Goal: Information Seeking & Learning: Check status

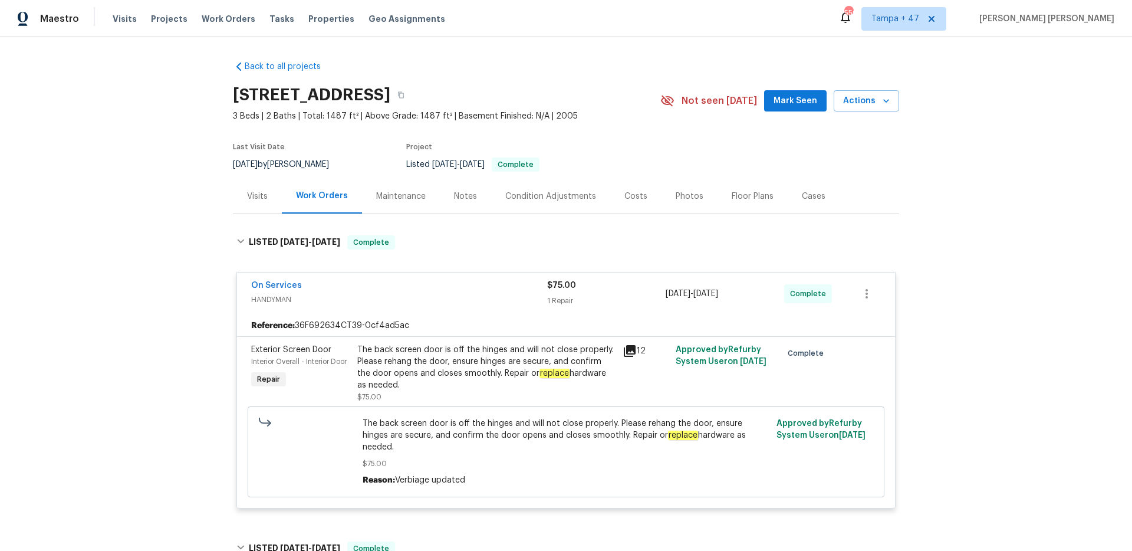
scroll to position [3998, 0]
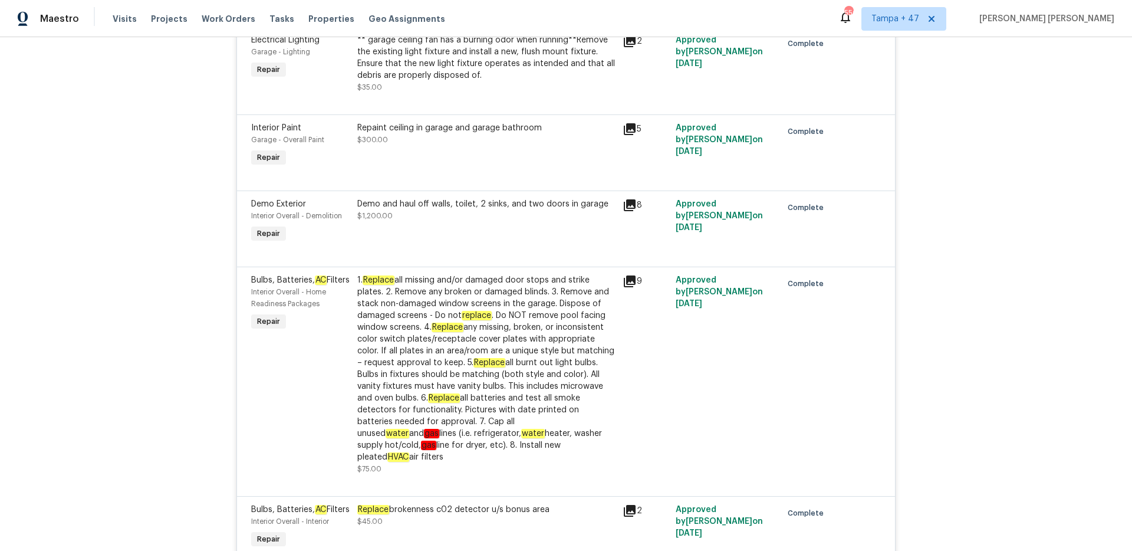
click at [228, 21] on span "Work Orders" at bounding box center [229, 19] width 54 height 12
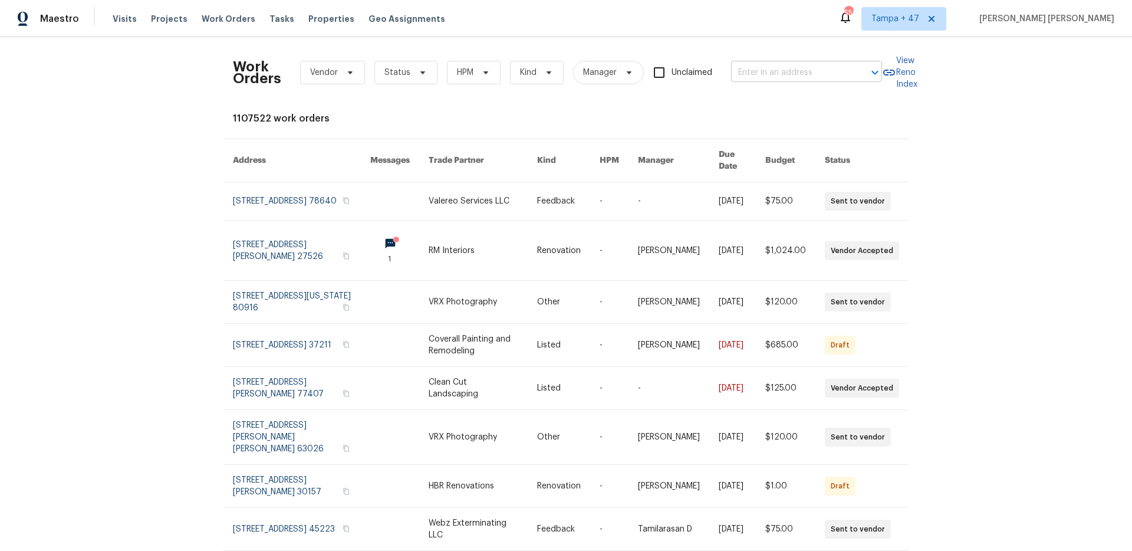
click at [822, 72] on input "text" at bounding box center [790, 73] width 118 height 18
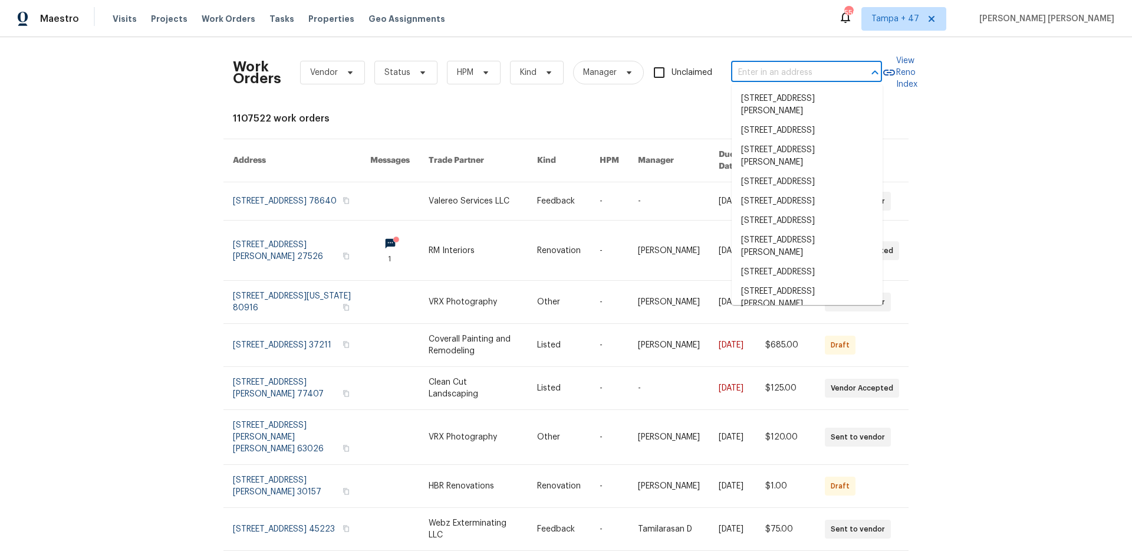
paste input "[STREET_ADDRESS]"
type input "[STREET_ADDRESS]"
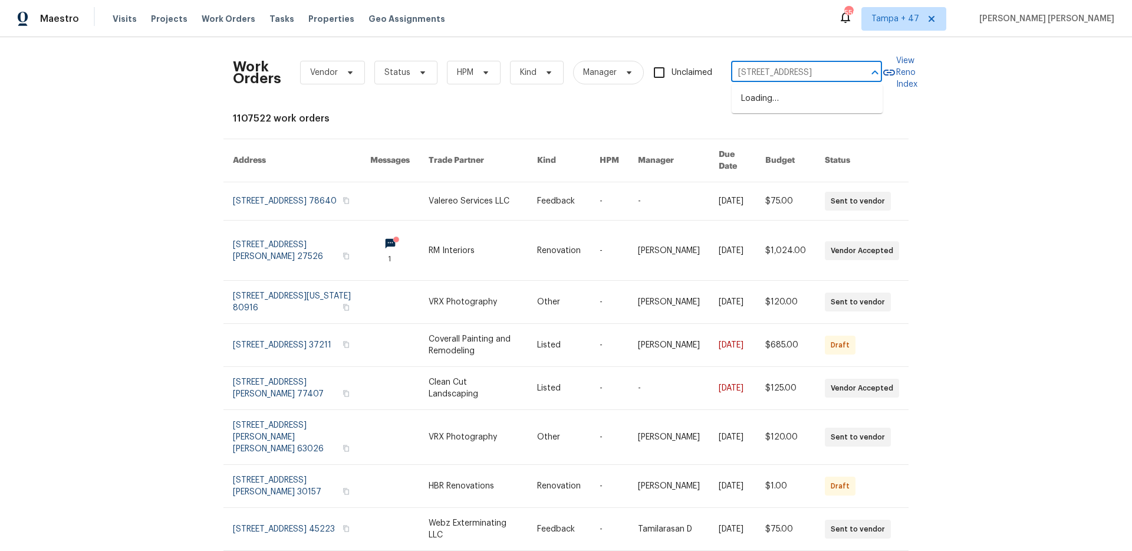
scroll to position [0, 31]
click at [800, 104] on li "[STREET_ADDRESS]" at bounding box center [807, 98] width 151 height 19
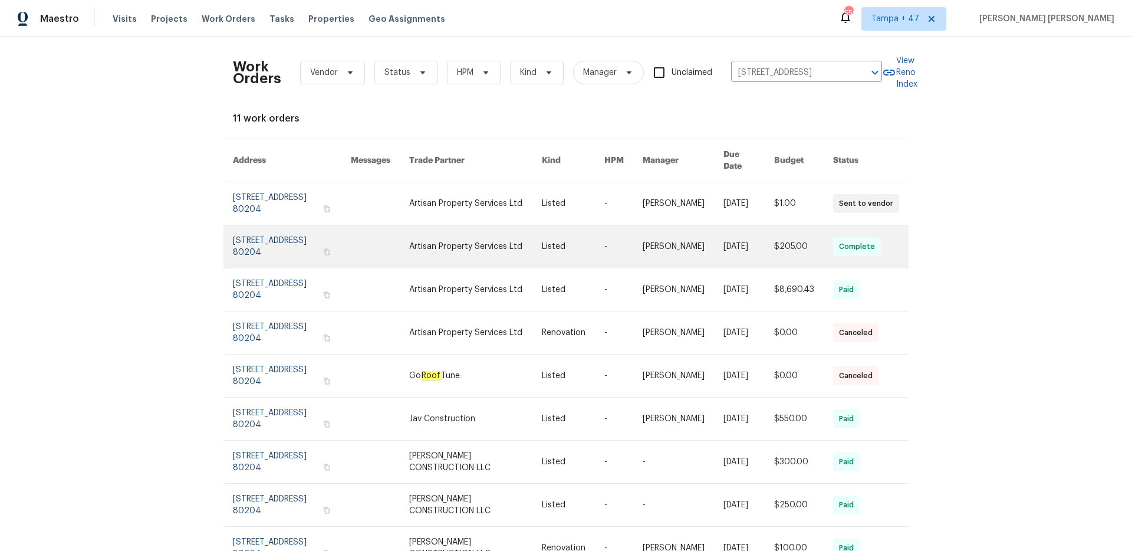
click at [697, 241] on link at bounding box center [683, 246] width 81 height 42
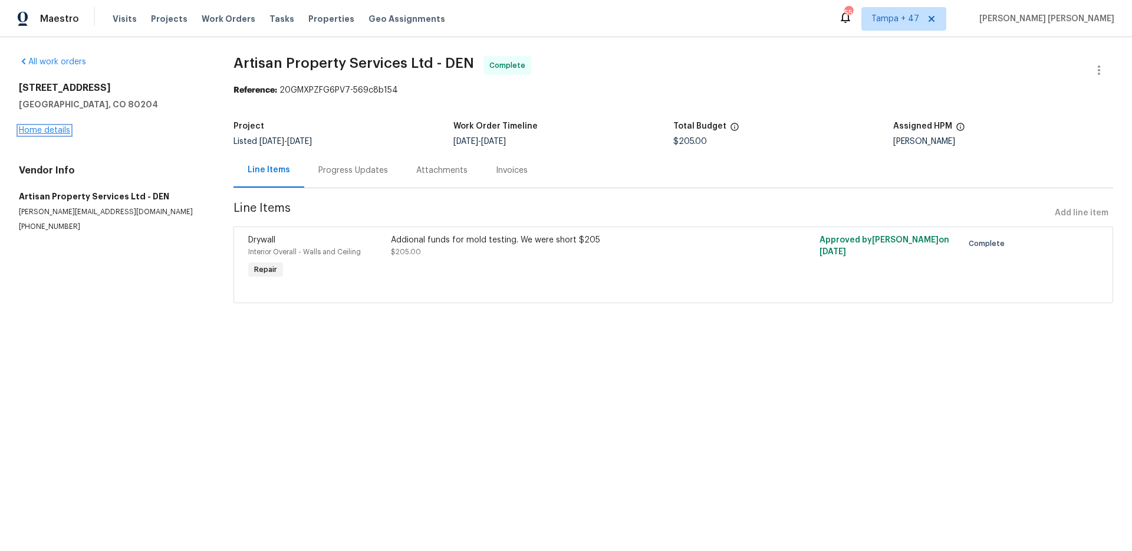
click at [50, 131] on link "Home details" at bounding box center [44, 130] width 51 height 8
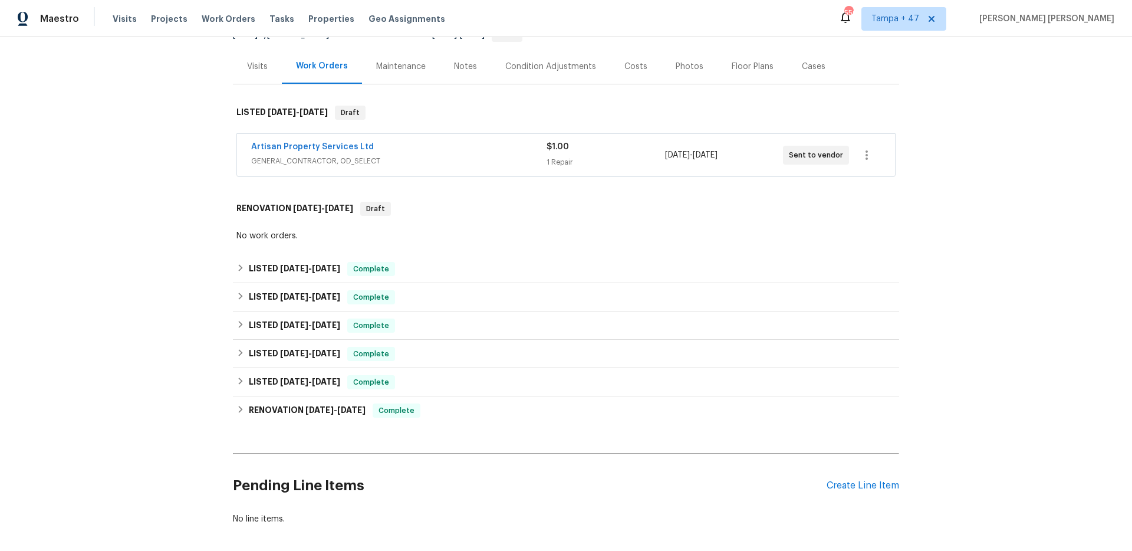
scroll to position [130, 0]
click at [333, 294] on span "[DATE]" at bounding box center [326, 296] width 28 height 8
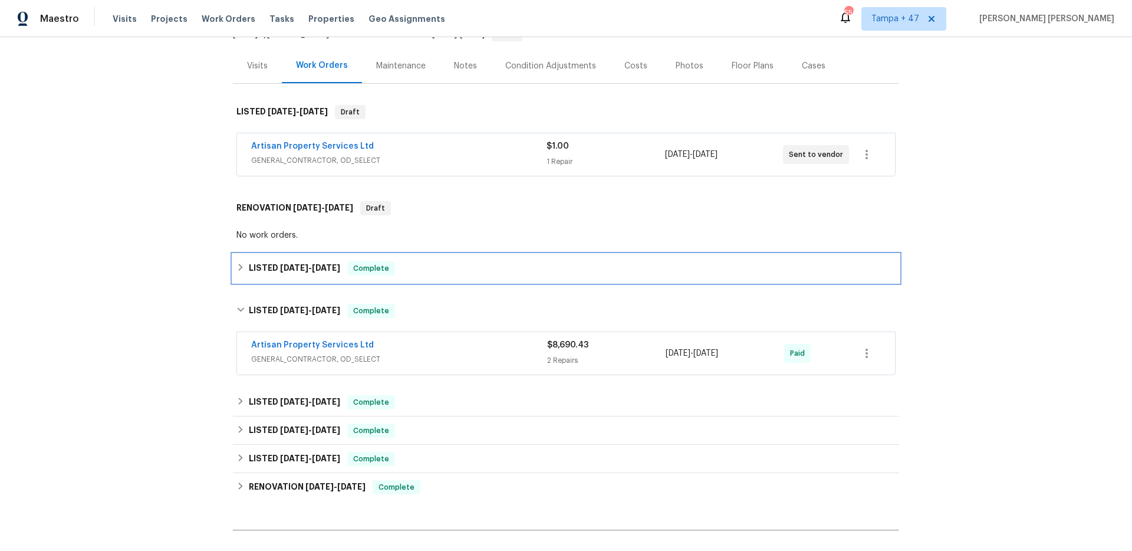
click at [358, 271] on span "Complete" at bounding box center [370, 268] width 45 height 12
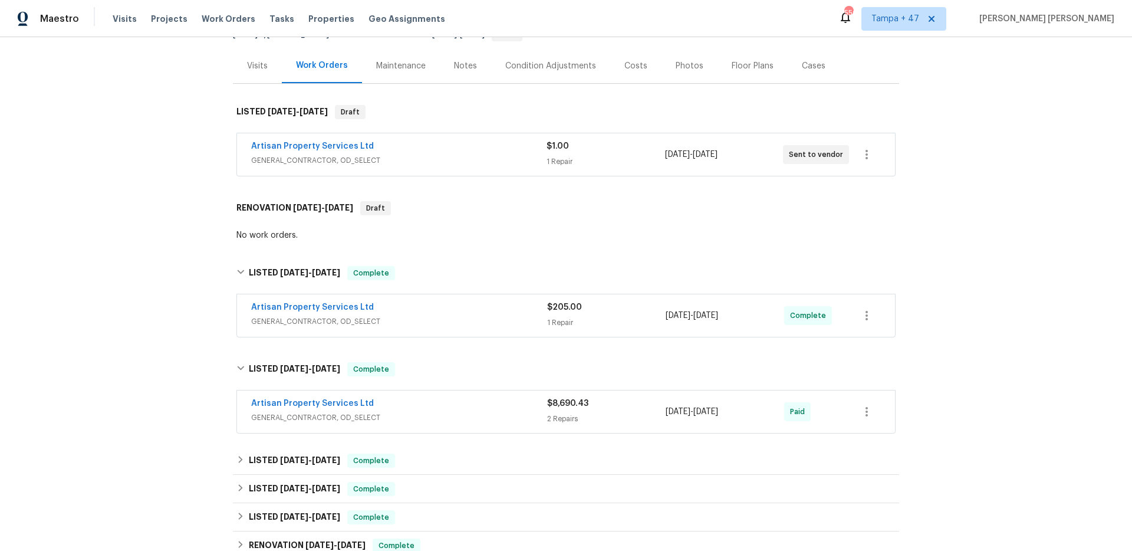
click at [461, 152] on div "Artisan Property Services Ltd" at bounding box center [398, 147] width 295 height 14
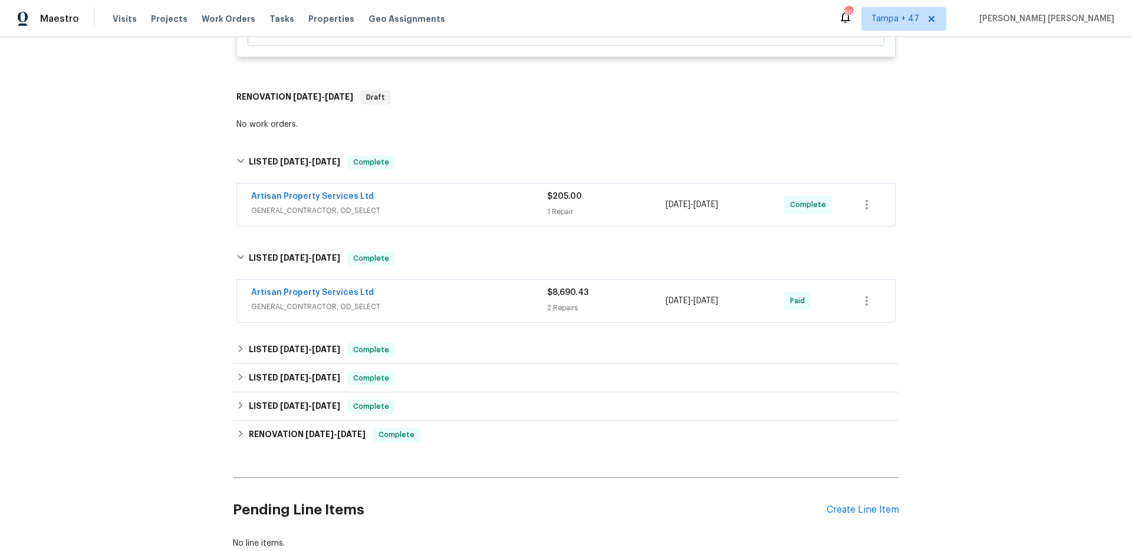
scroll to position [447, 0]
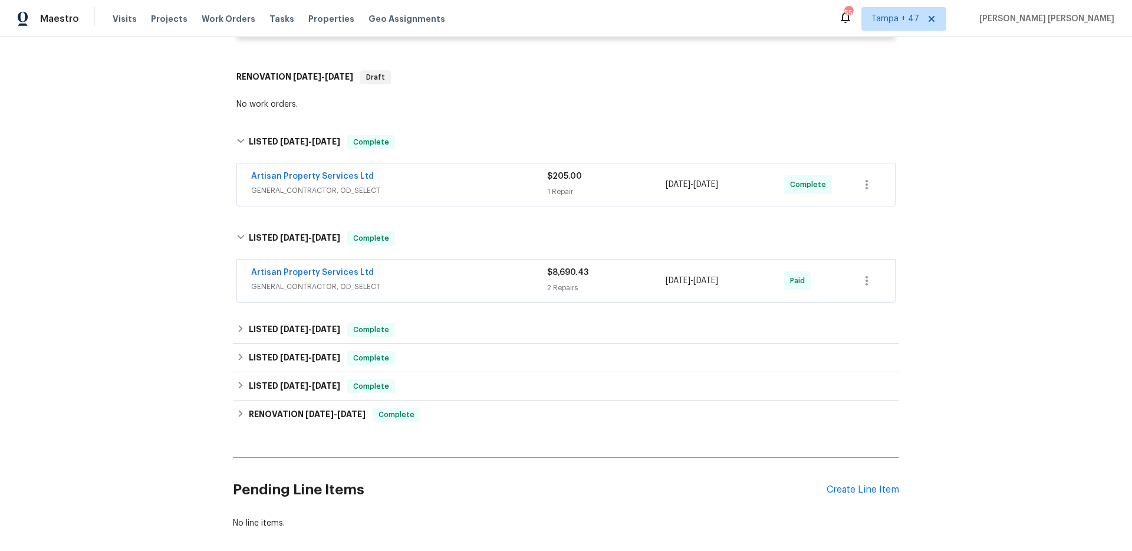
click at [457, 287] on span "GENERAL_CONTRACTOR, OD_SELECT" at bounding box center [399, 287] width 296 height 12
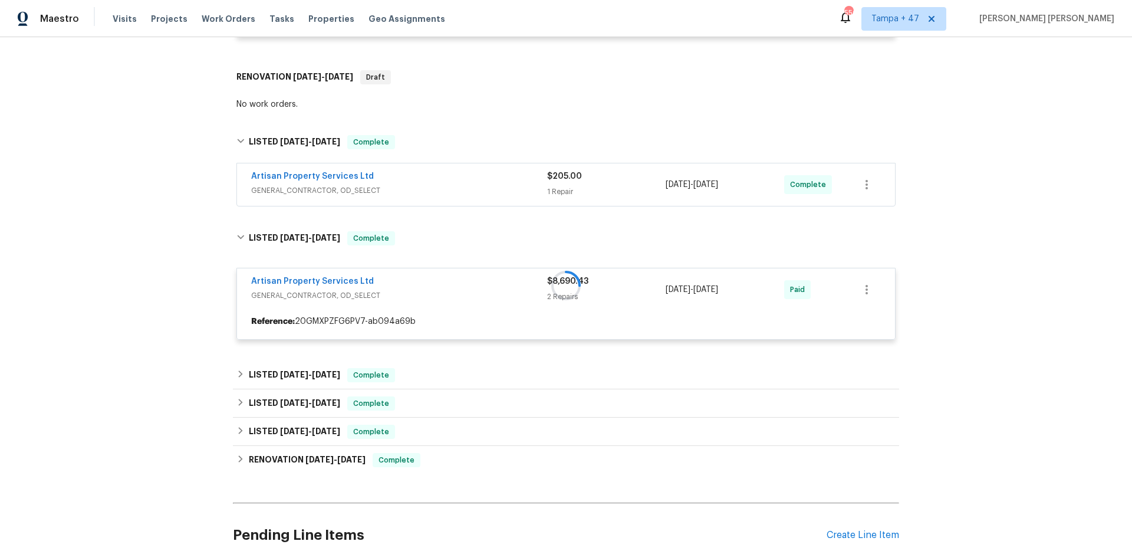
click at [512, 188] on span "GENERAL_CONTRACTOR, OD_SELECT" at bounding box center [399, 191] width 296 height 12
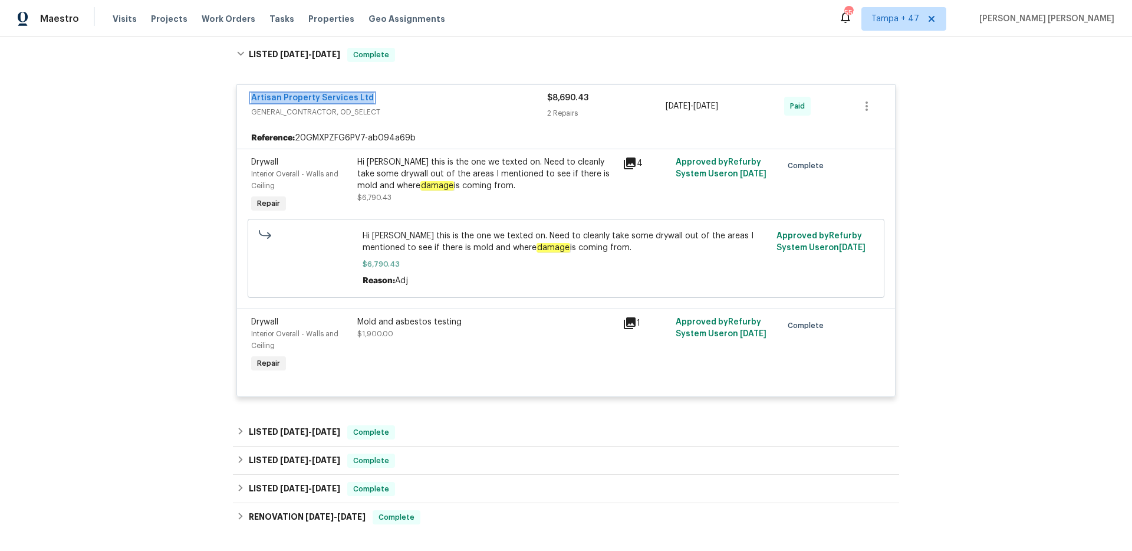
scroll to position [756, 0]
click at [225, 17] on span "Work Orders" at bounding box center [229, 19] width 54 height 12
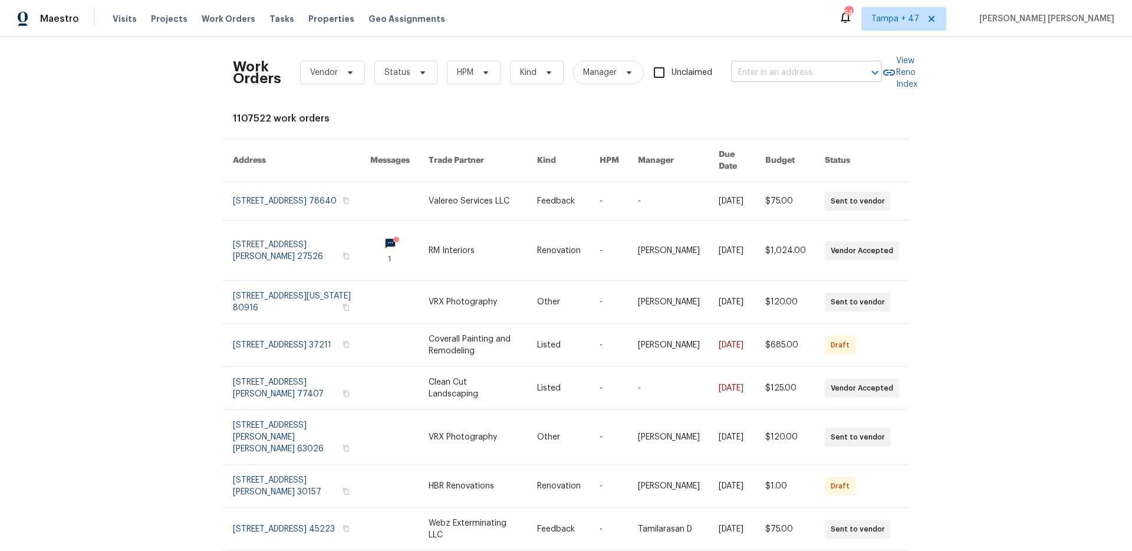
click at [752, 73] on input "text" at bounding box center [790, 73] width 118 height 18
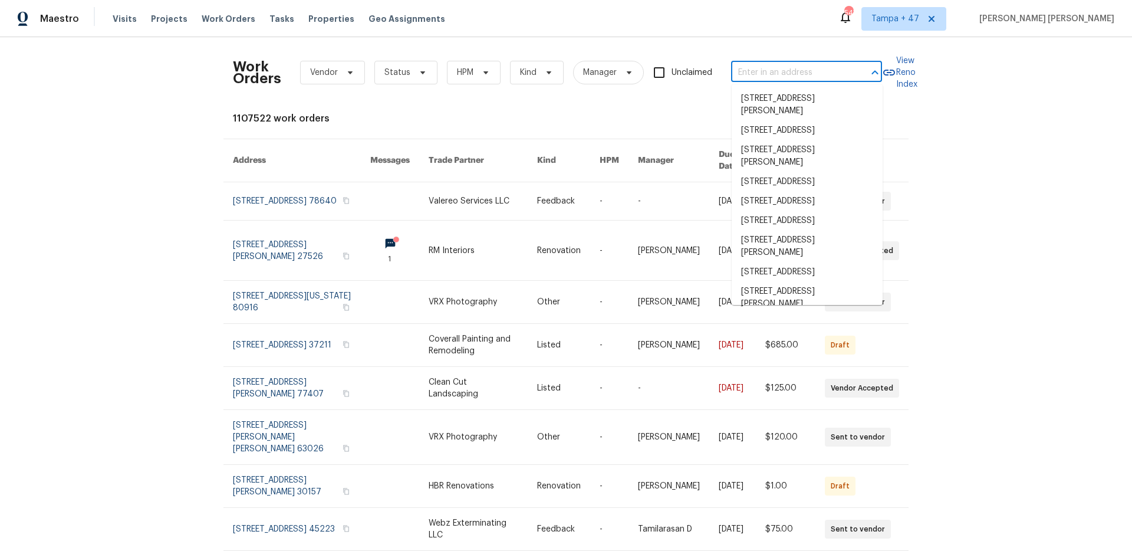
paste input "6458 Secret Grove Ave, Las Vegas, NV 89130"
type input "6458 Secret Grove Ave, Las Vegas, NV 89130"
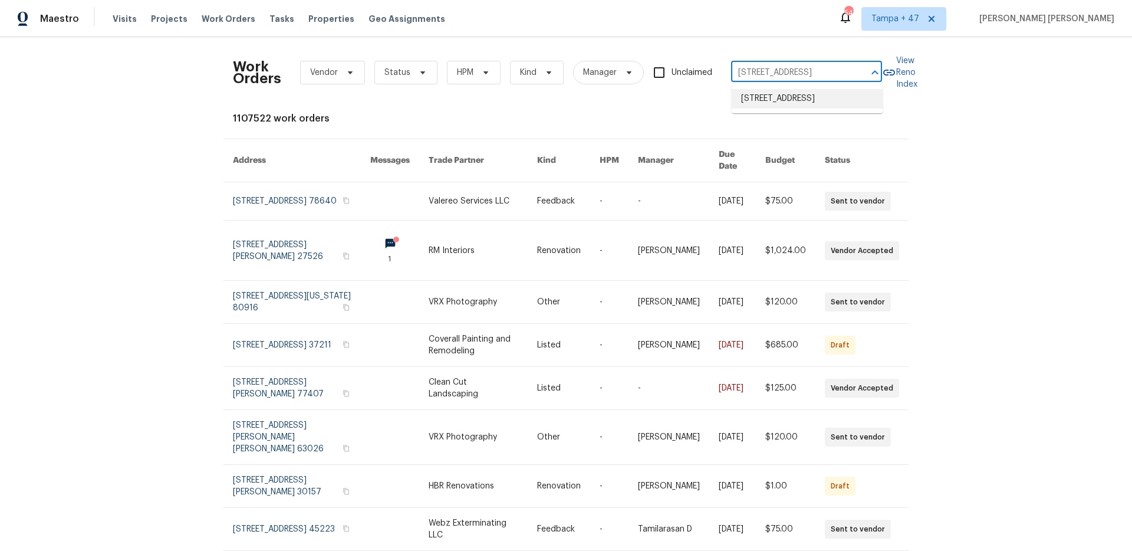
click at [759, 96] on li "6458 Secret Grove Ave, Las Vegas, NV 89130" at bounding box center [807, 98] width 151 height 19
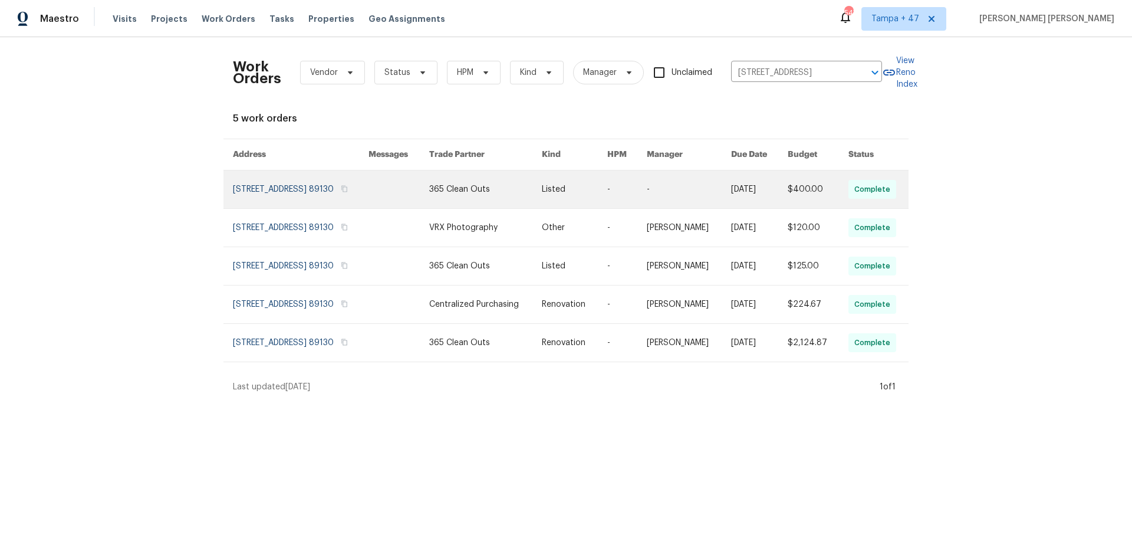
click at [719, 190] on link at bounding box center [689, 189] width 84 height 38
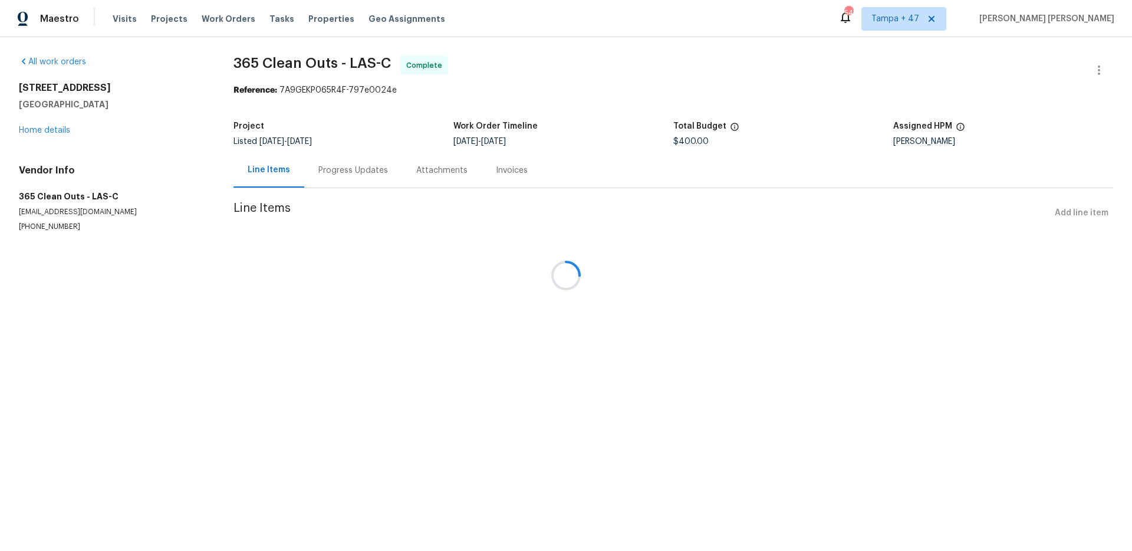
click at [48, 129] on div at bounding box center [566, 275] width 1132 height 551
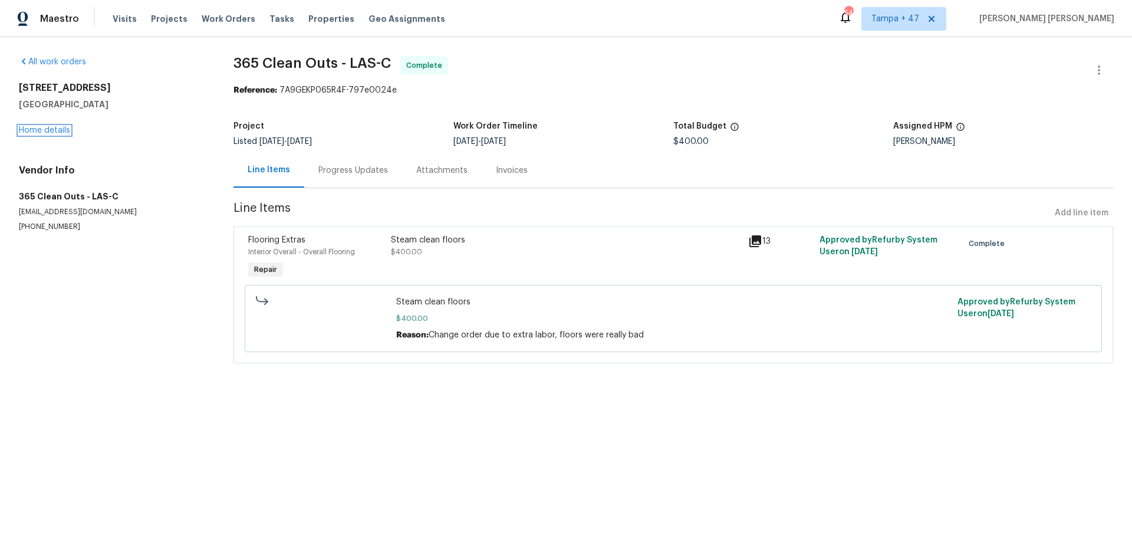
click at [48, 129] on link "Home details" at bounding box center [44, 130] width 51 height 8
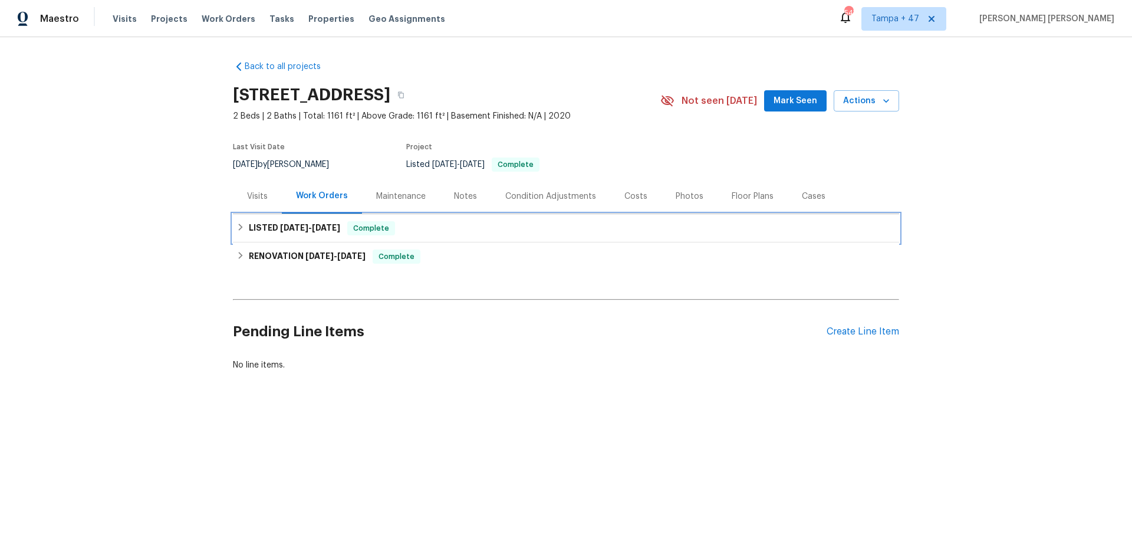
click at [337, 222] on h6 "LISTED 9/2/25 - 9/5/25" at bounding box center [294, 228] width 91 height 14
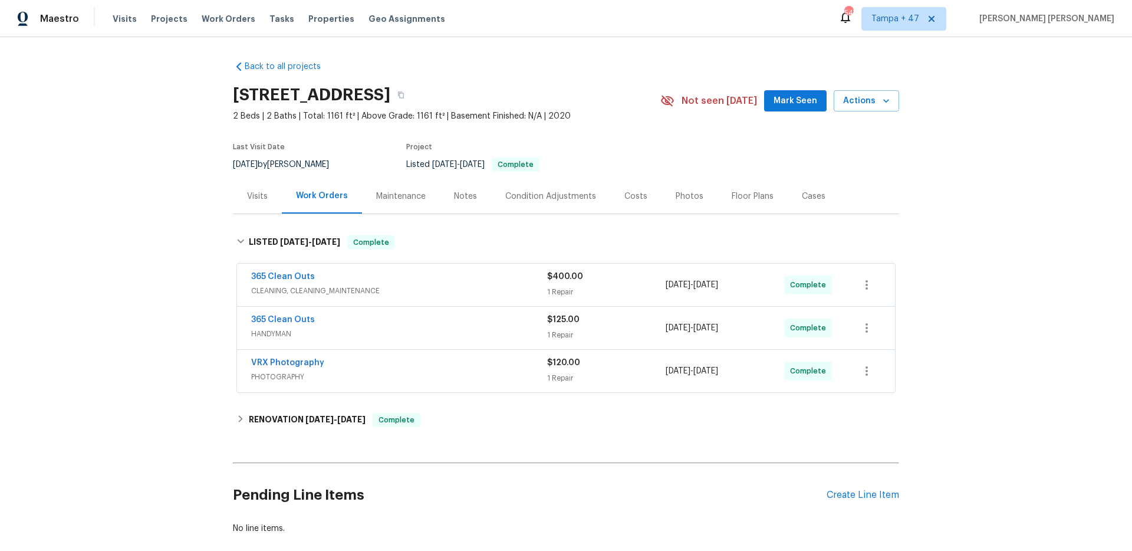
click at [449, 361] on div "VRX Photography" at bounding box center [399, 364] width 296 height 14
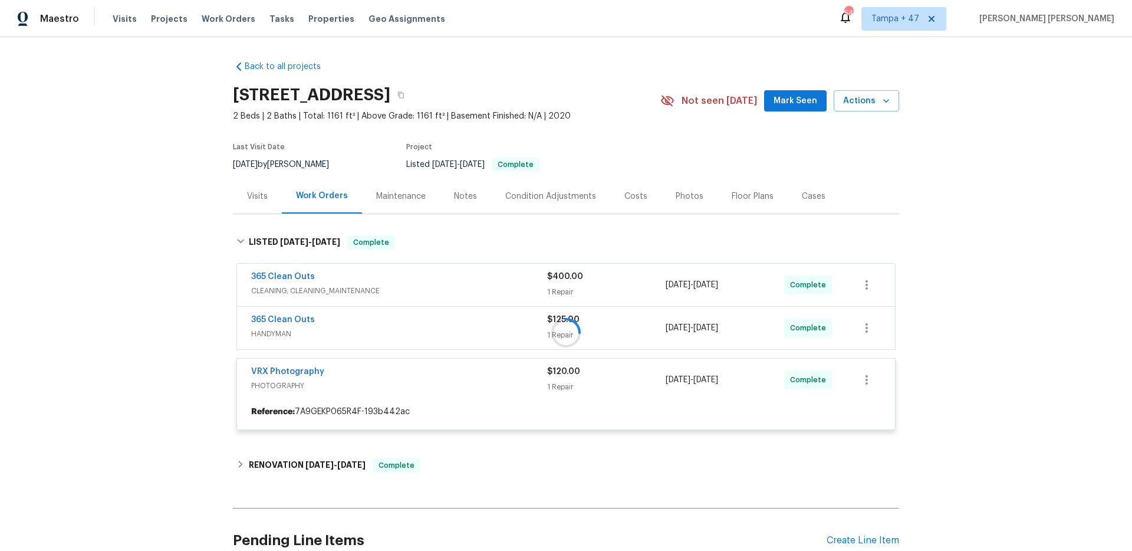
click at [483, 330] on div at bounding box center [566, 332] width 666 height 218
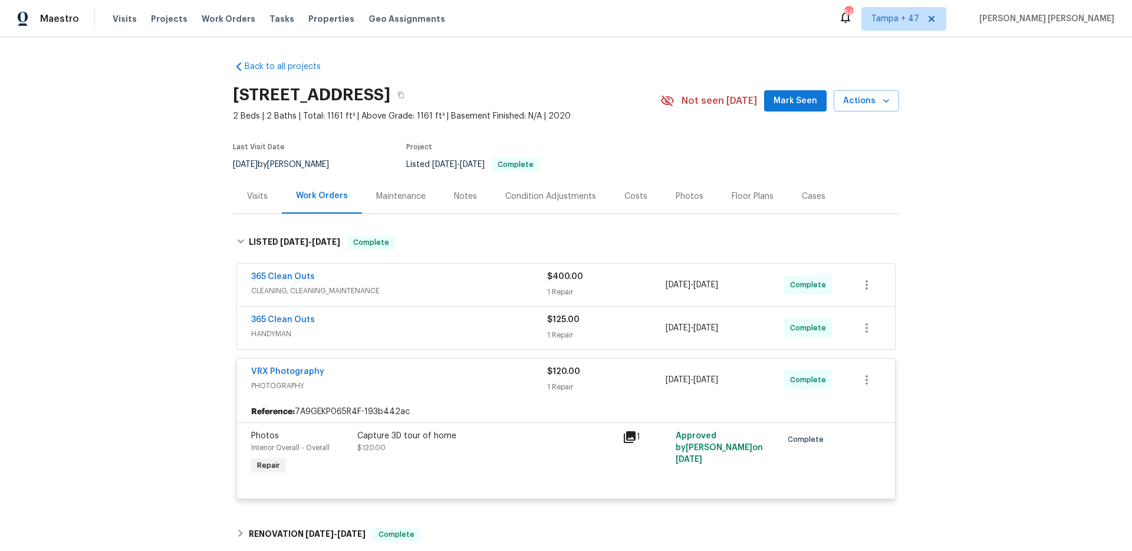
click at [483, 330] on span "HANDYMAN" at bounding box center [399, 334] width 296 height 12
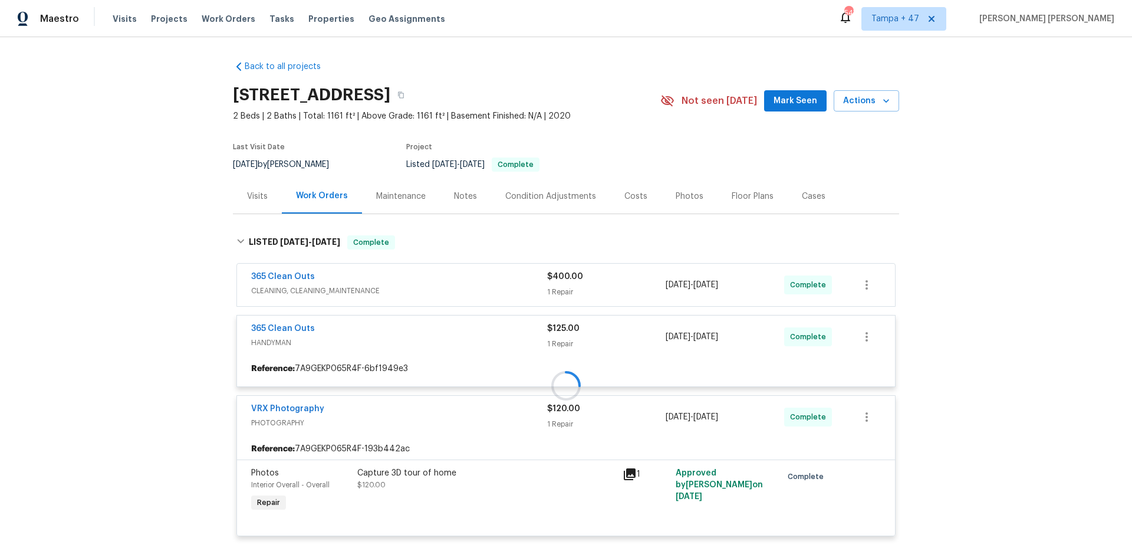
click at [500, 282] on div at bounding box center [566, 385] width 666 height 324
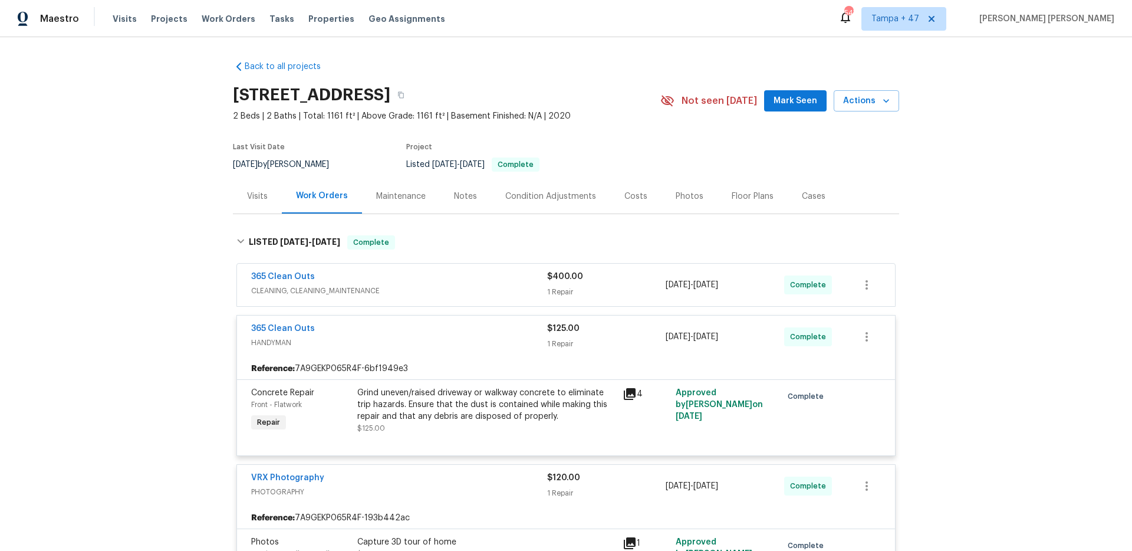
click at [500, 282] on div "365 Clean Outs" at bounding box center [399, 278] width 296 height 14
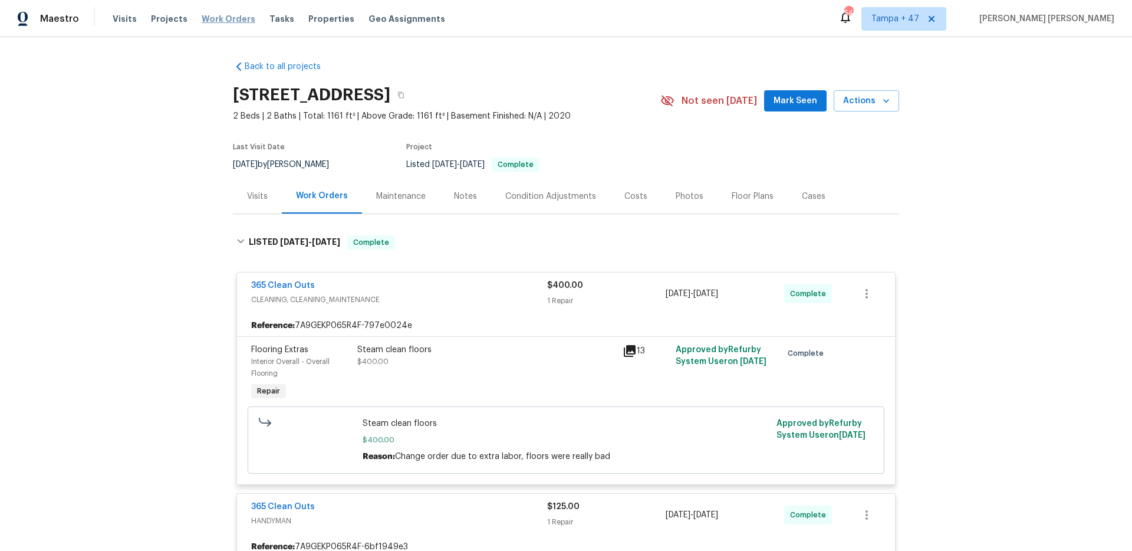
click at [232, 17] on span "Work Orders" at bounding box center [229, 19] width 54 height 12
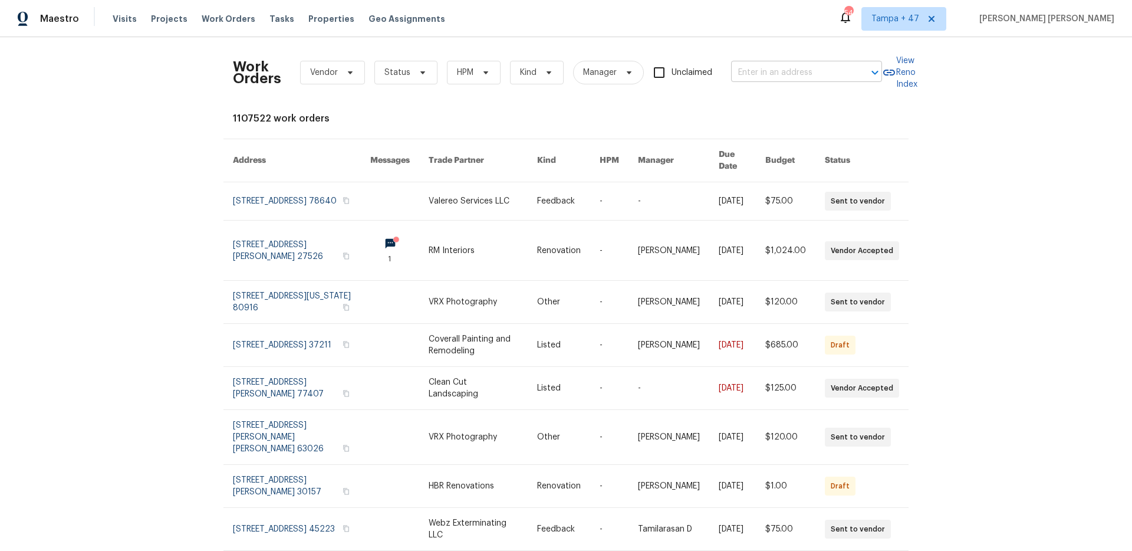
click at [771, 81] on body "Maestro Visits Projects Work Orders Tasks Properties Geo Assignments 546 Tampa …" at bounding box center [566, 275] width 1132 height 551
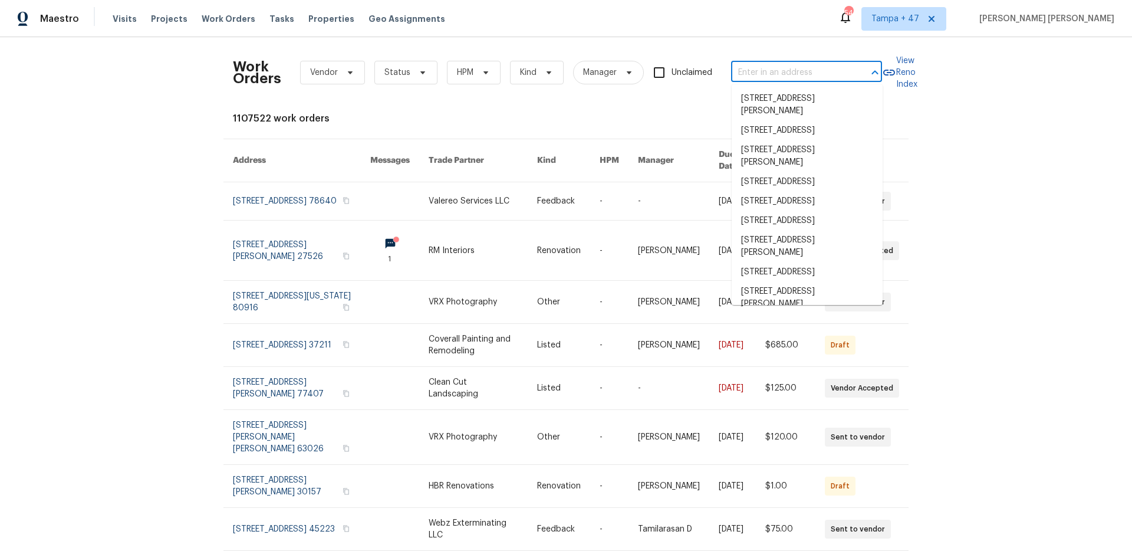
paste input "15416 Floyd St, Overland Park, KS 66223"
type input "15416 Floyd St, Overland Park, KS 66223"
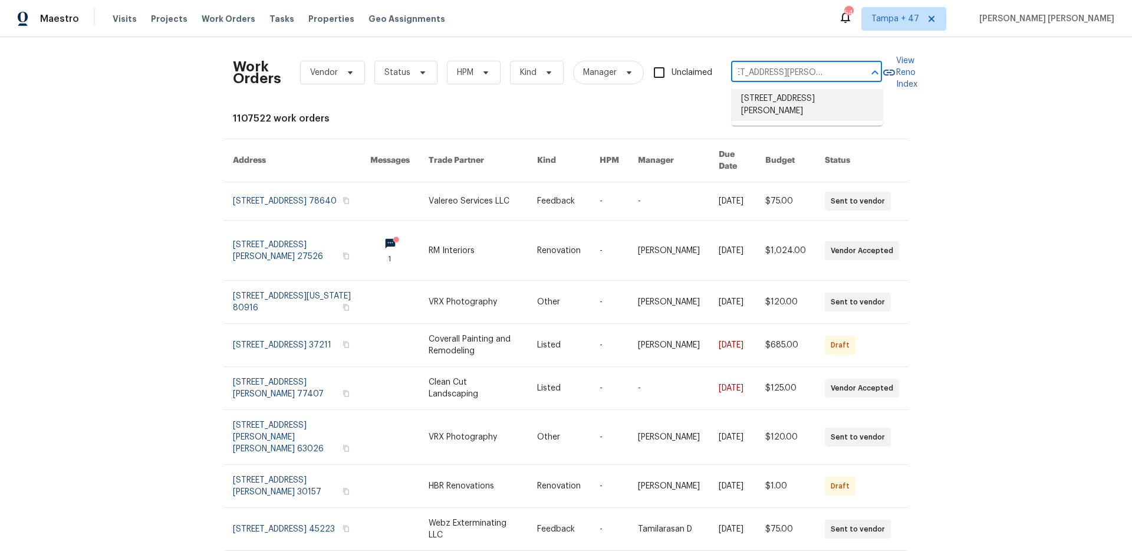
click at [770, 102] on li "15416 Floyd St, Overland Park, KS 66223" at bounding box center [807, 105] width 151 height 32
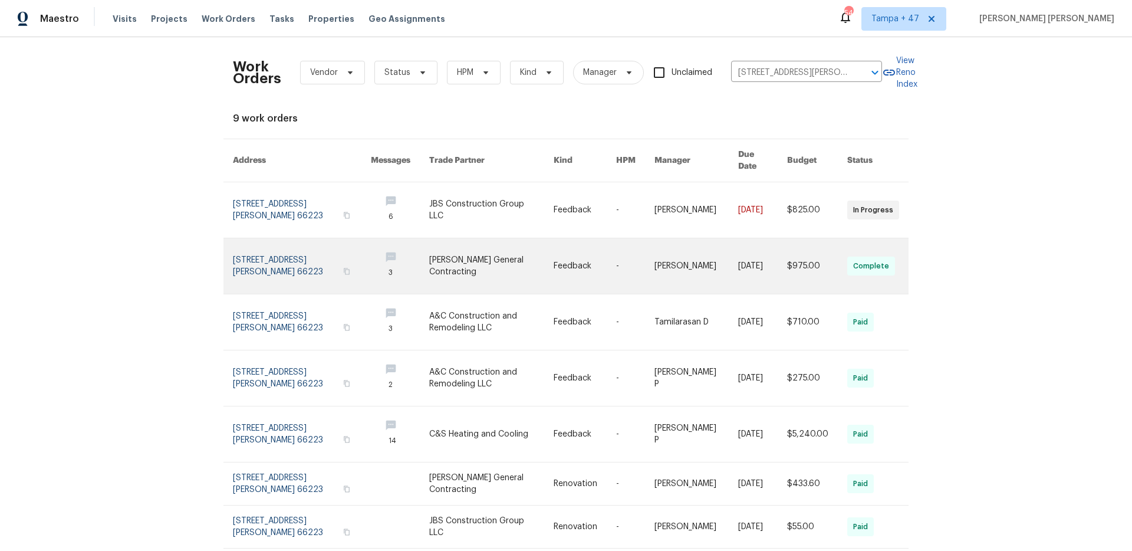
click at [748, 248] on link at bounding box center [762, 265] width 49 height 55
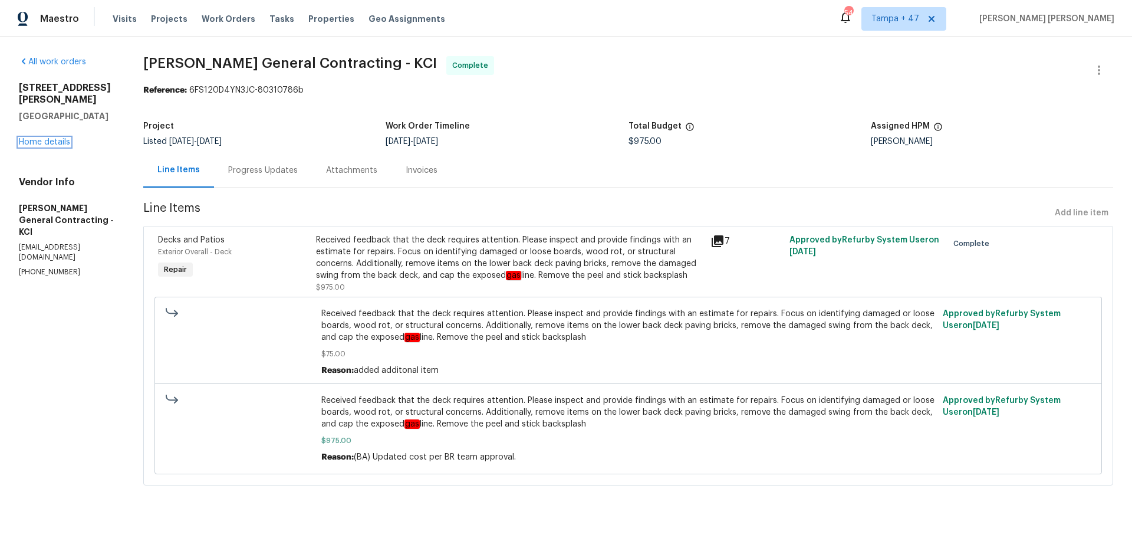
click at [59, 138] on link "Home details" at bounding box center [44, 142] width 51 height 8
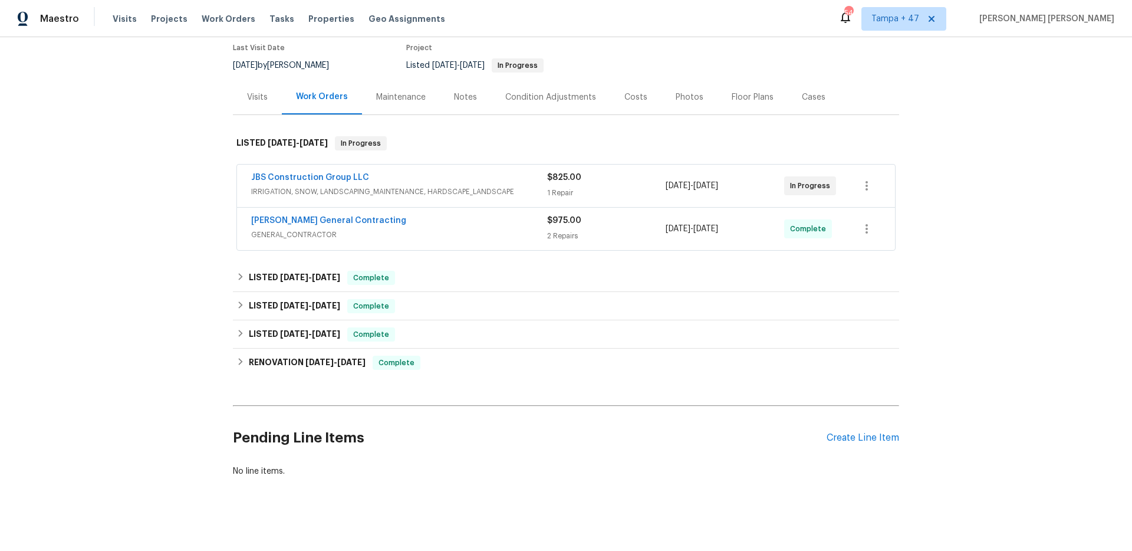
scroll to position [106, 0]
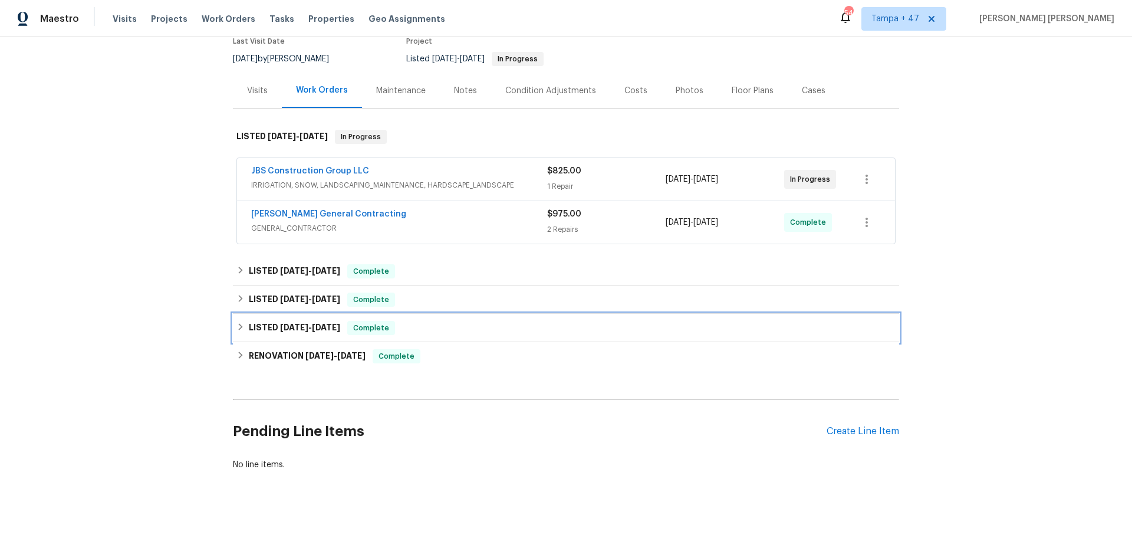
click at [344, 321] on div "LISTED 7/7/25 - 7/23/25 Complete" at bounding box center [565, 328] width 659 height 14
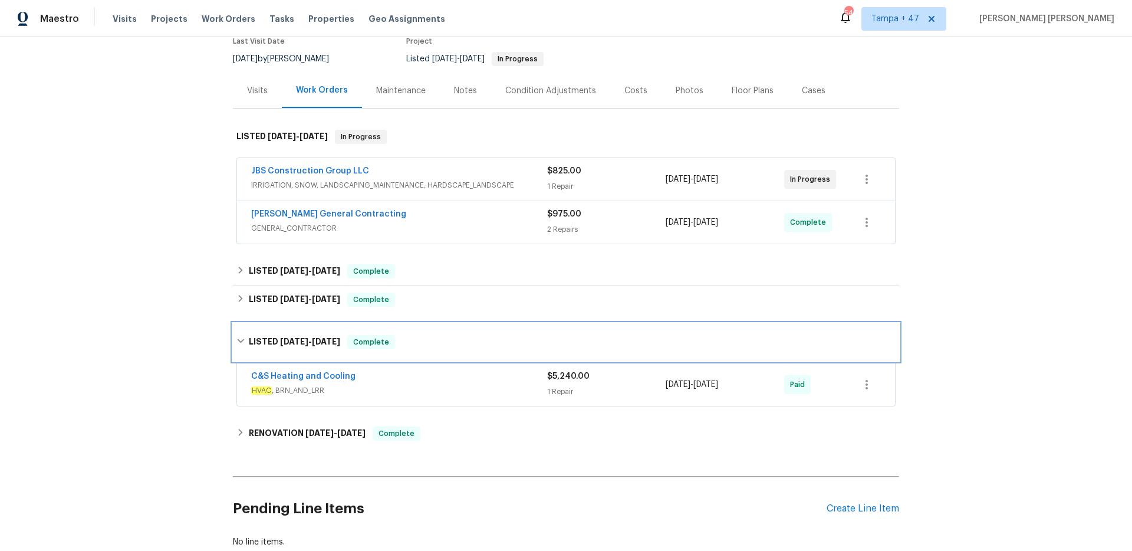
scroll to position [162, 0]
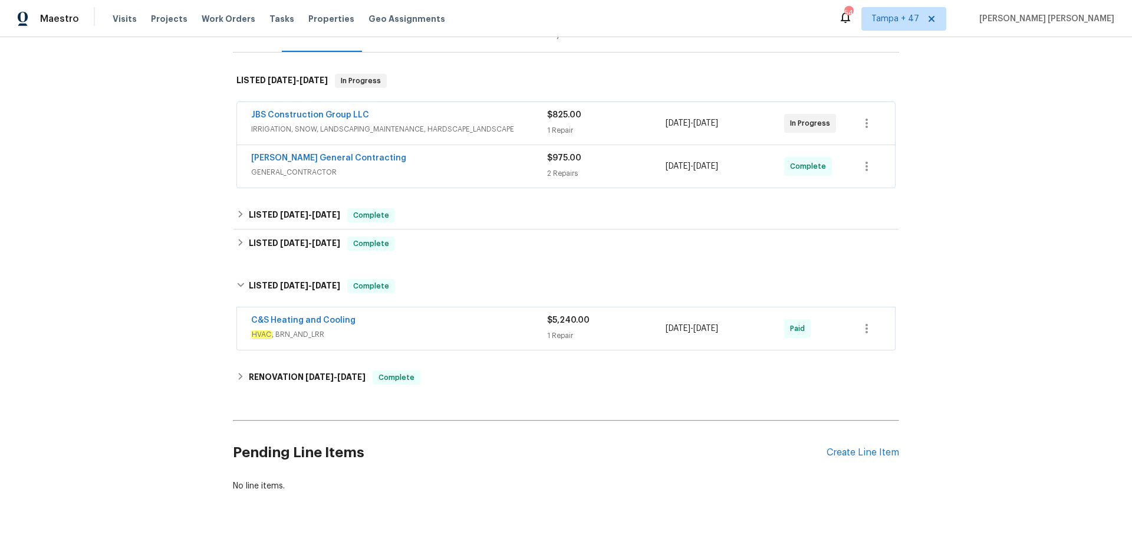
click at [429, 334] on span "HVAC , BRN_AND_LRR" at bounding box center [399, 334] width 296 height 12
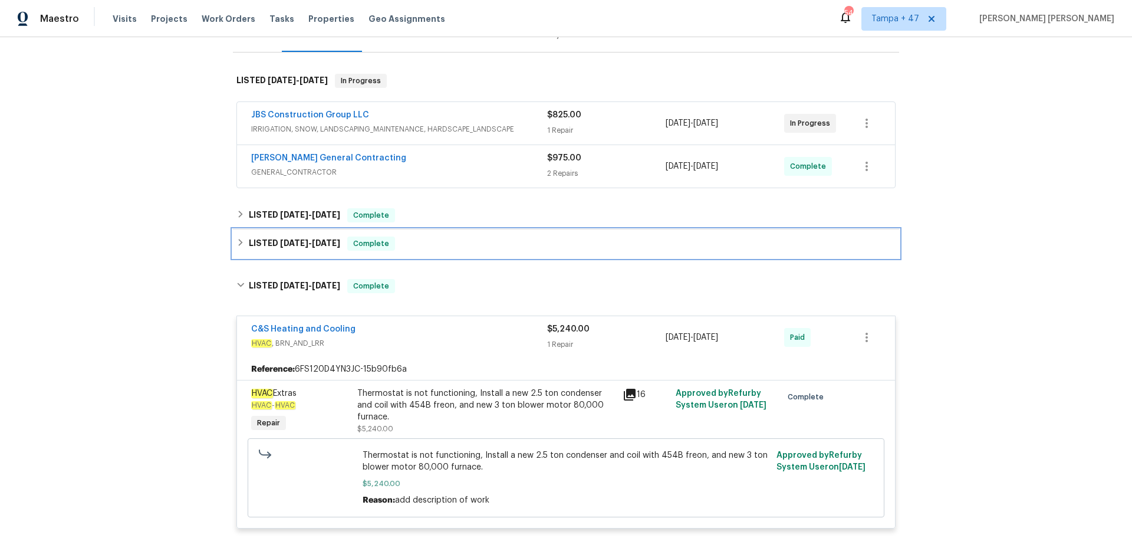
click at [434, 239] on div "LISTED 7/7/25 - 7/11/25 Complete" at bounding box center [565, 243] width 659 height 14
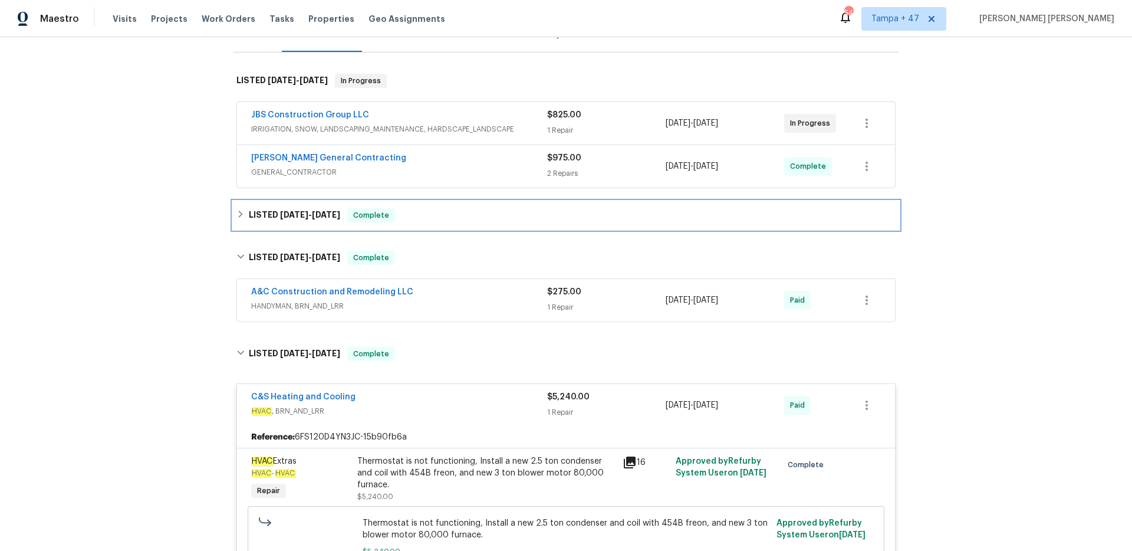
click at [450, 216] on div "LISTED 8/6/25 - 8/18/25 Complete" at bounding box center [565, 215] width 659 height 14
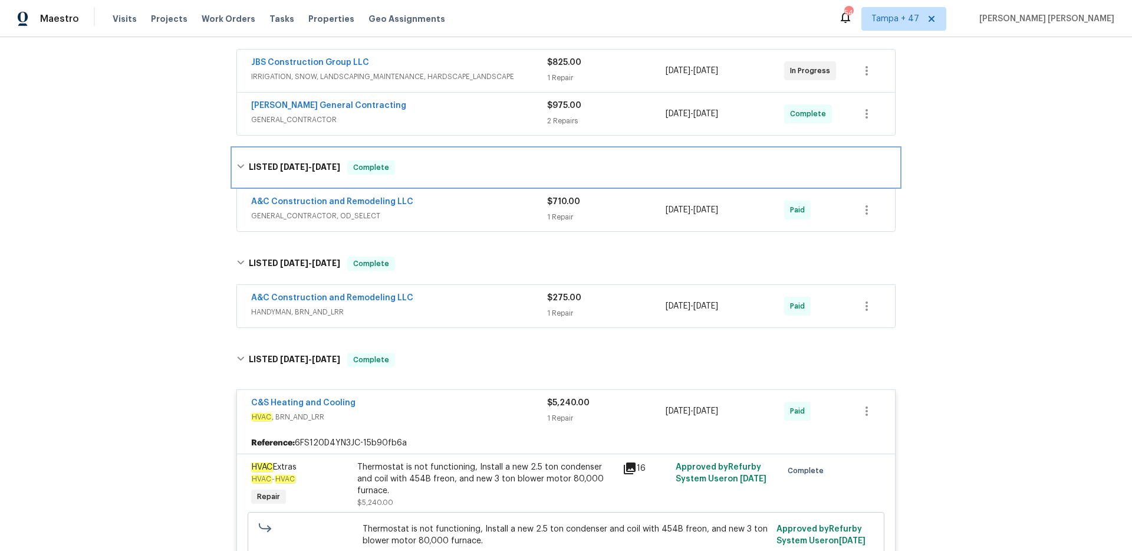
scroll to position [209, 0]
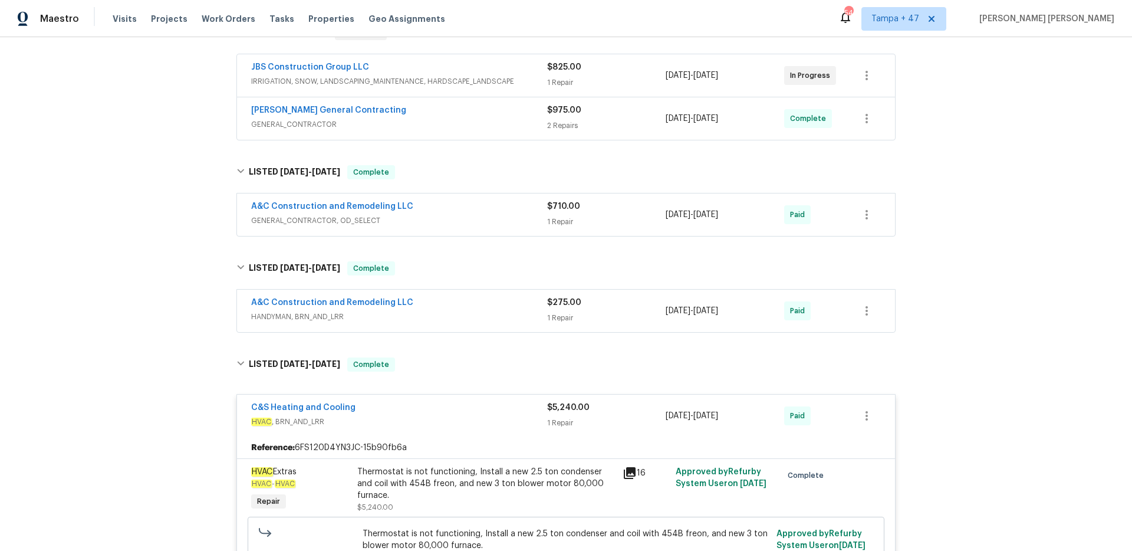
click at [521, 311] on span "HANDYMAN, BRN_AND_LRR" at bounding box center [399, 317] width 296 height 12
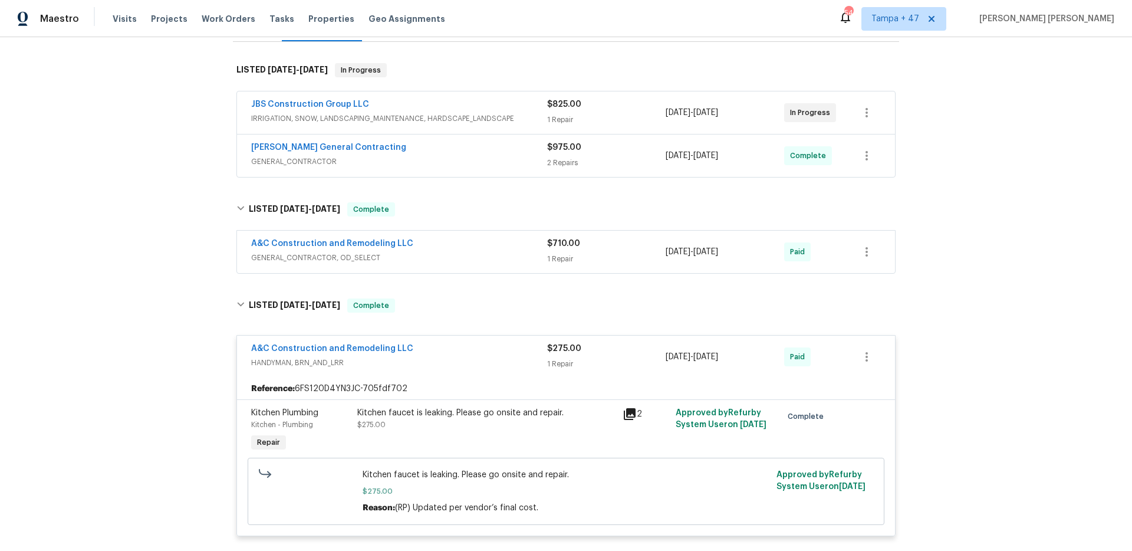
click at [513, 248] on div "A&C Construction and Remodeling LLC" at bounding box center [399, 245] width 296 height 14
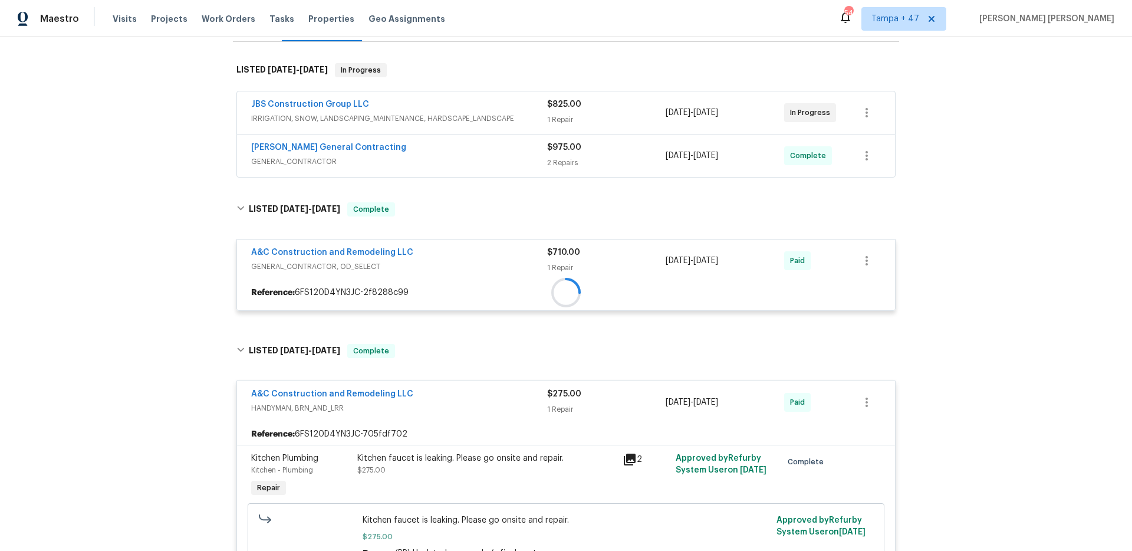
scroll to position [115, 0]
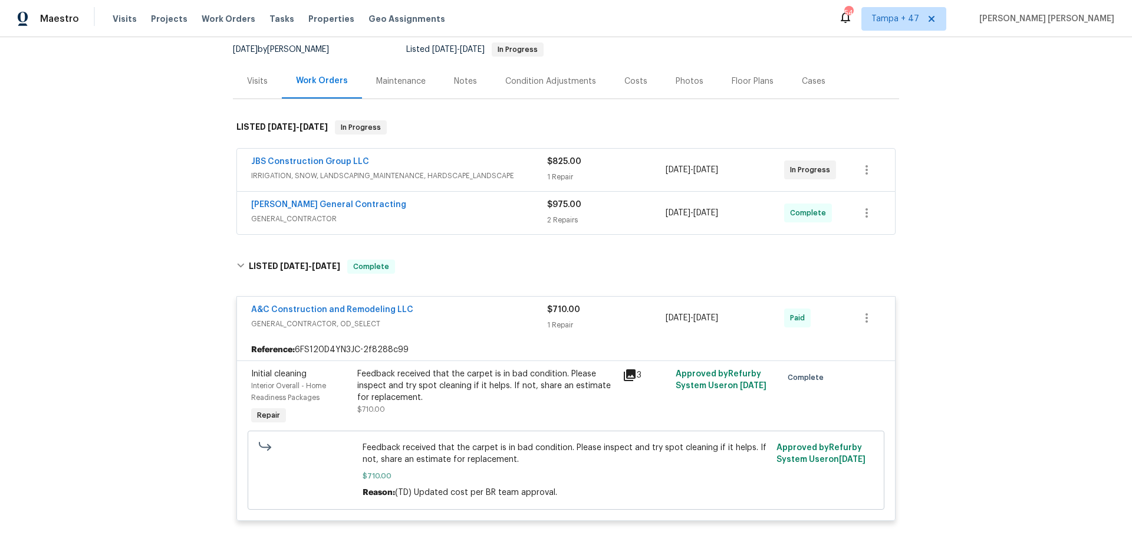
click at [516, 213] on span "GENERAL_CONTRACTOR" at bounding box center [399, 219] width 296 height 12
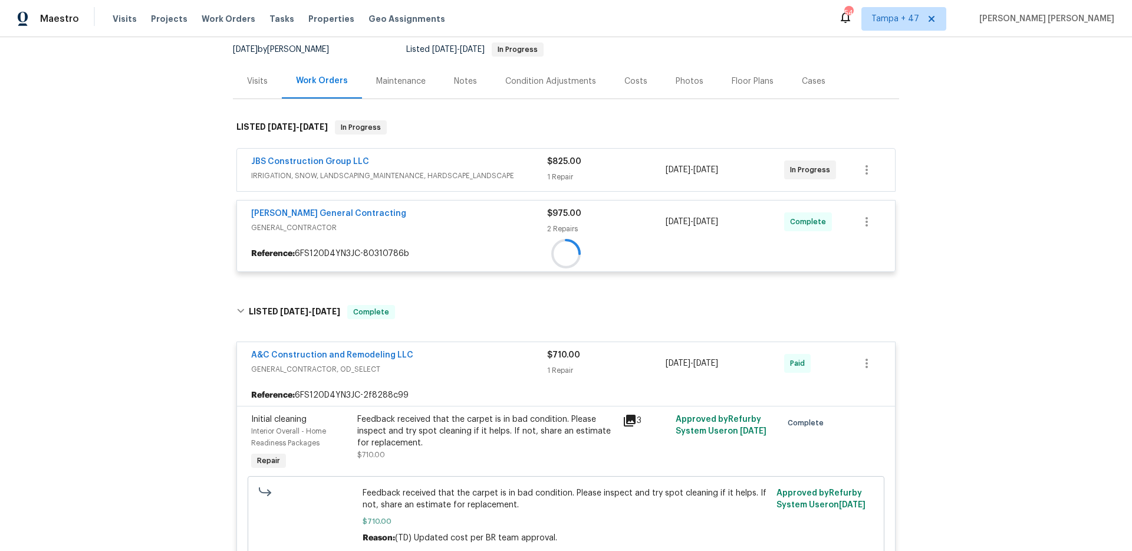
scroll to position [85, 0]
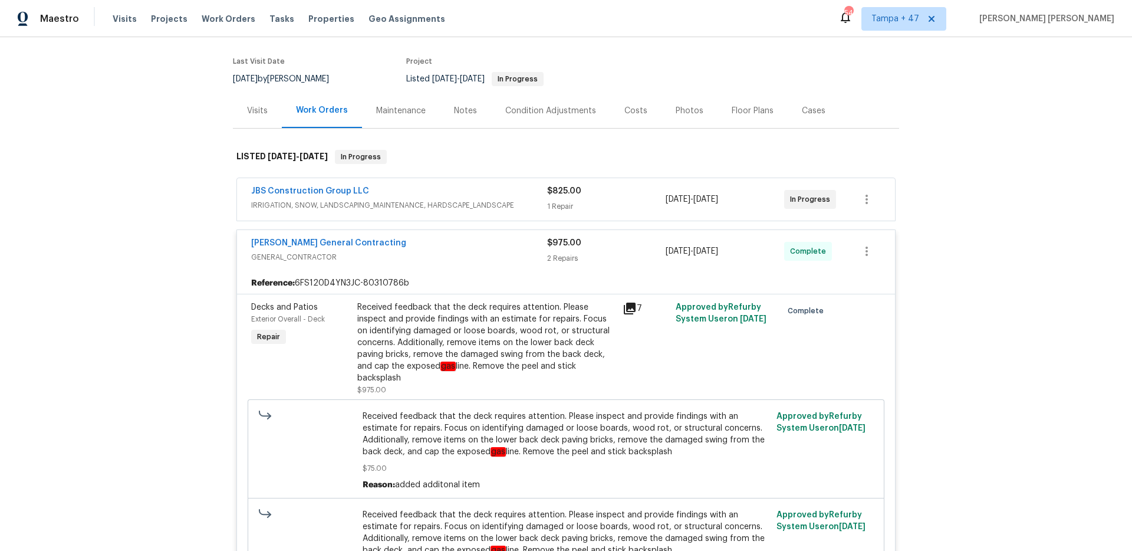
click at [524, 193] on div "JBS Construction Group LLC" at bounding box center [399, 192] width 296 height 14
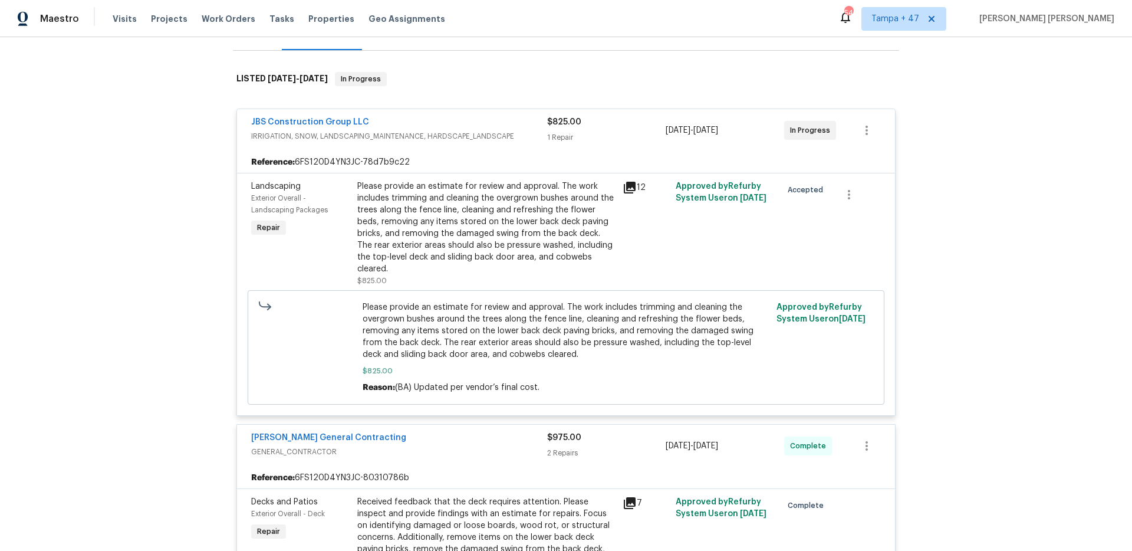
scroll to position [87, 0]
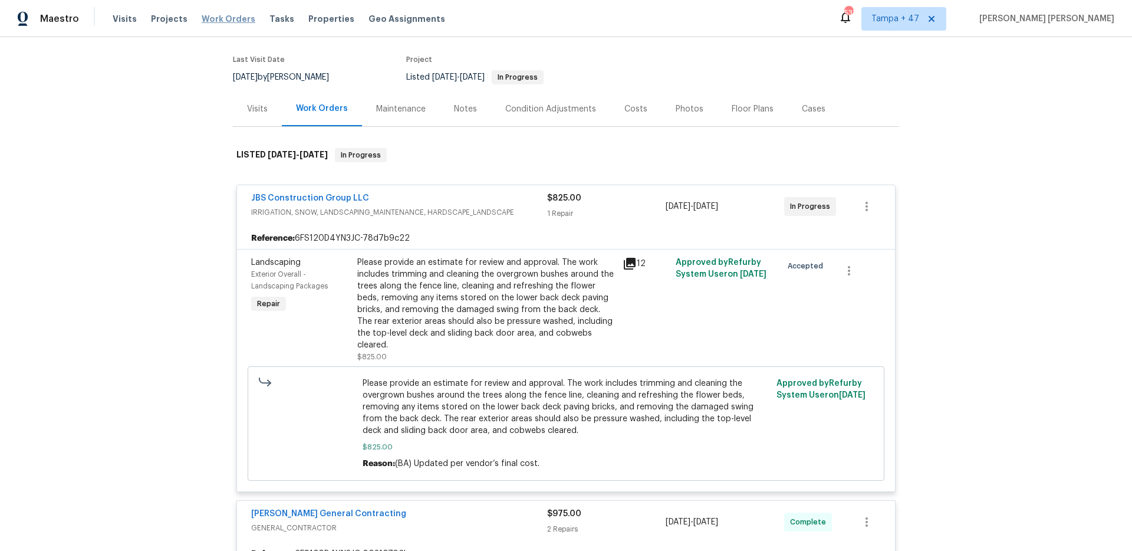
click at [202, 22] on span "Work Orders" at bounding box center [229, 19] width 54 height 12
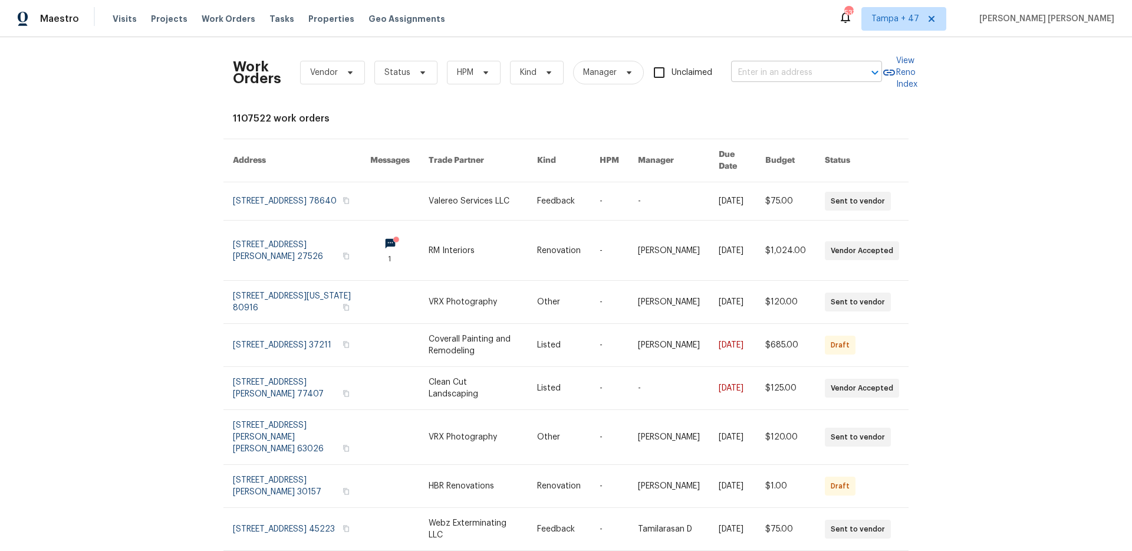
click at [768, 75] on input "text" at bounding box center [790, 73] width 118 height 18
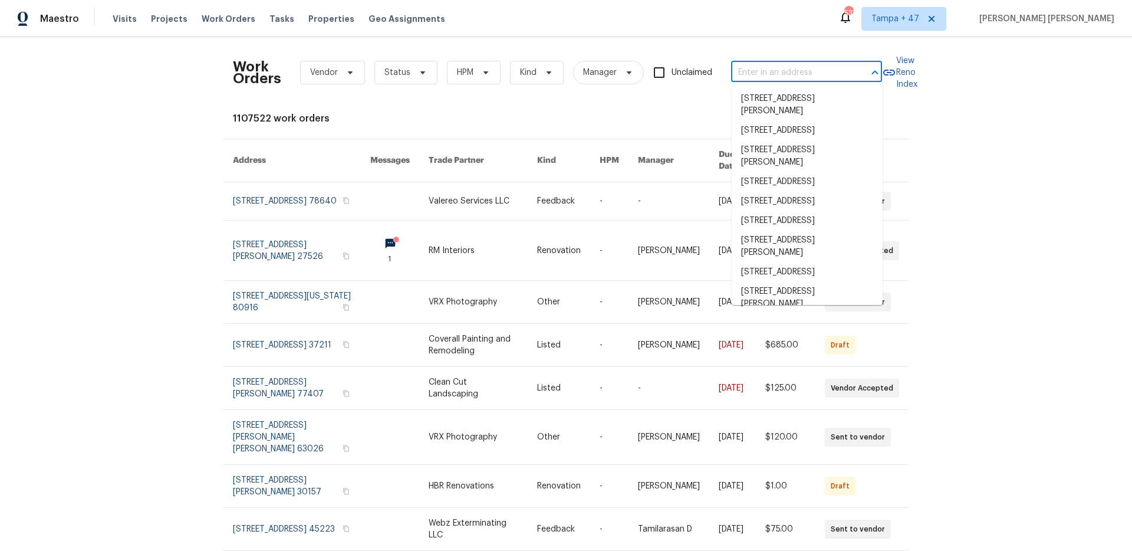
paste input "5407 Effingham Ct, Lithonia, GA 30038"
type input "5407 Effingham Ct, Lithonia, GA 30038"
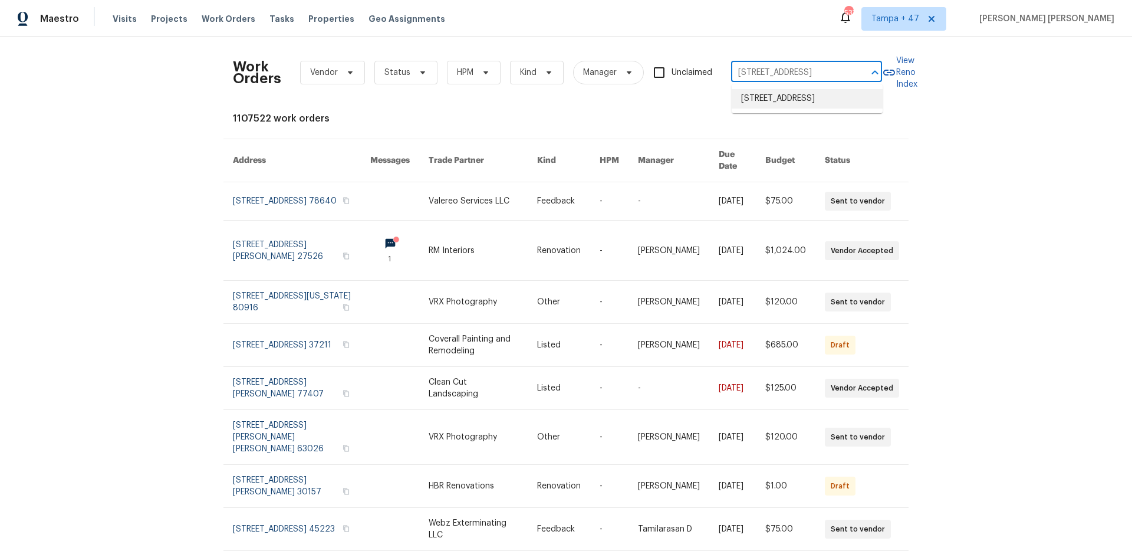
click at [774, 101] on li "5407 Effingham Ct, Lithonia, GA 30038" at bounding box center [807, 98] width 151 height 19
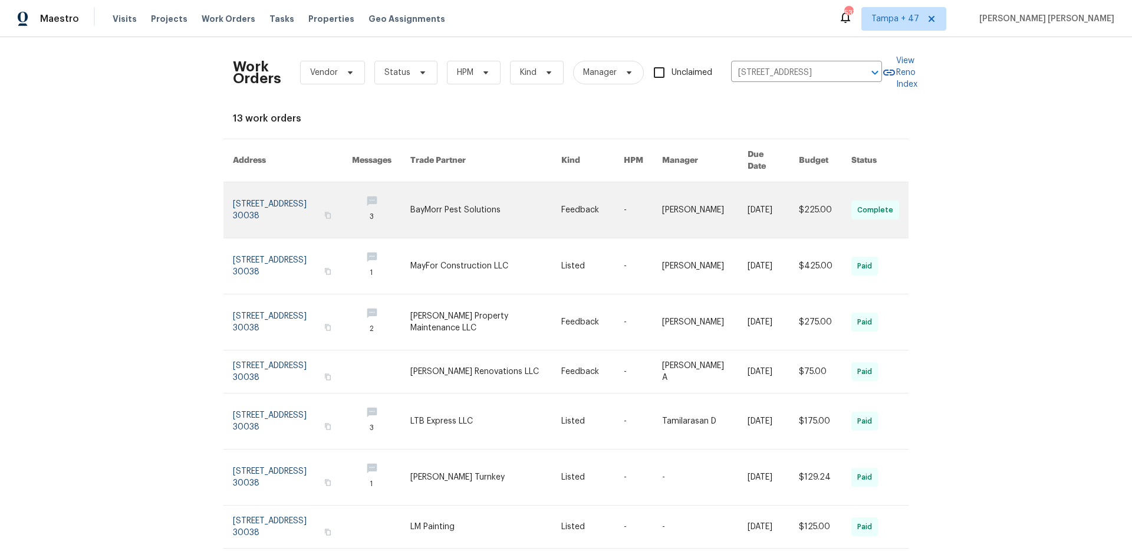
click at [713, 183] on link at bounding box center [705, 209] width 86 height 55
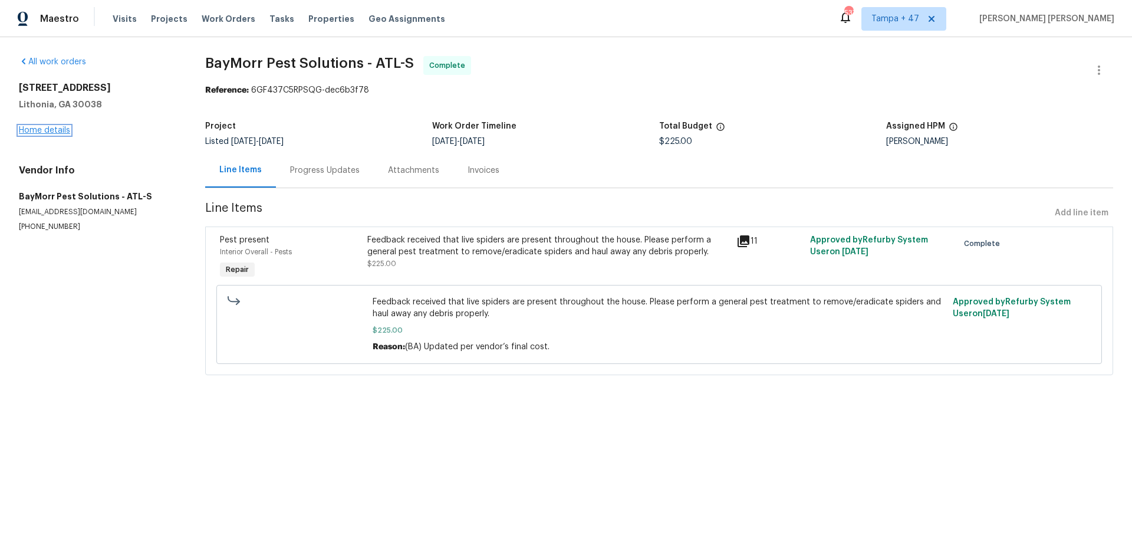
click at [35, 126] on link "Home details" at bounding box center [44, 130] width 51 height 8
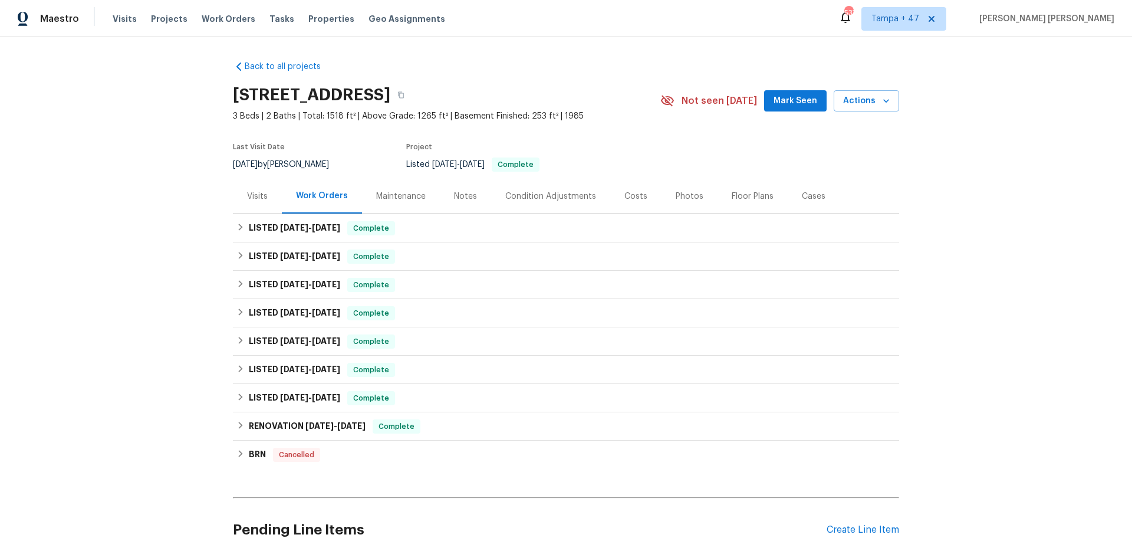
scroll to position [77, 0]
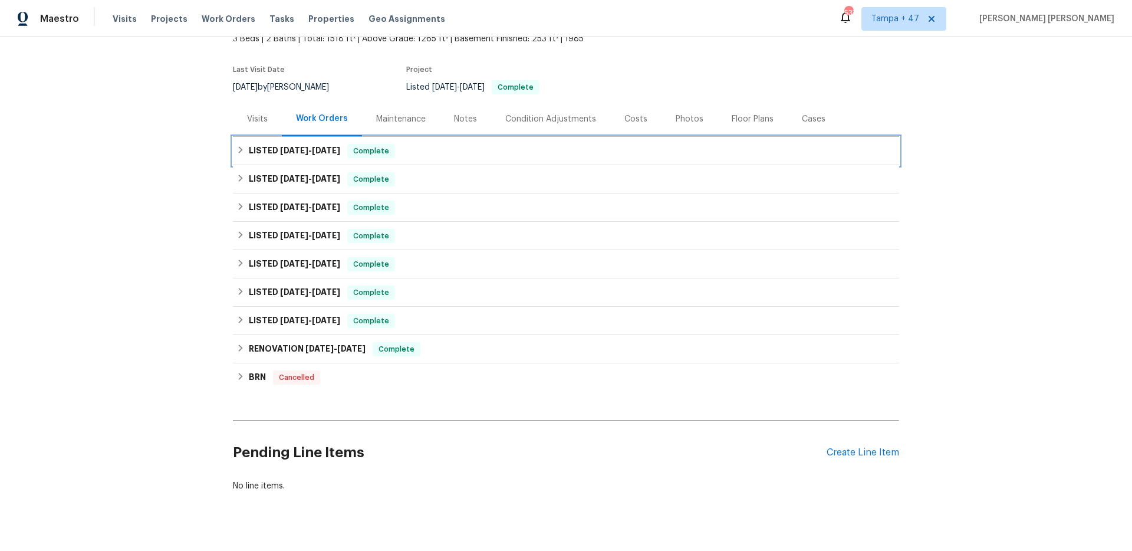
click at [369, 154] on span "Complete" at bounding box center [370, 151] width 45 height 12
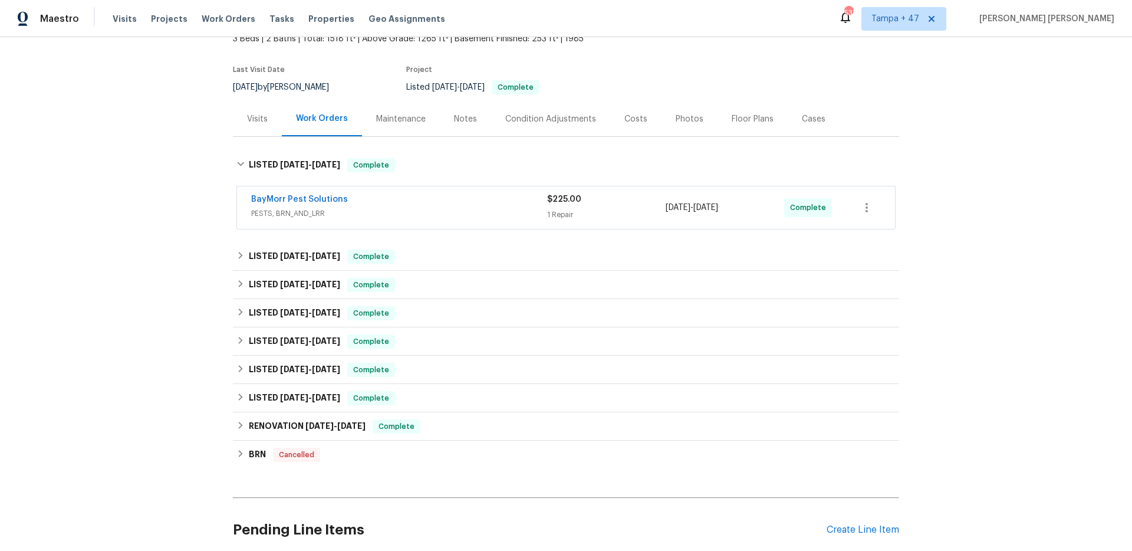
click at [432, 200] on div "BayMorr Pest Solutions" at bounding box center [399, 200] width 296 height 14
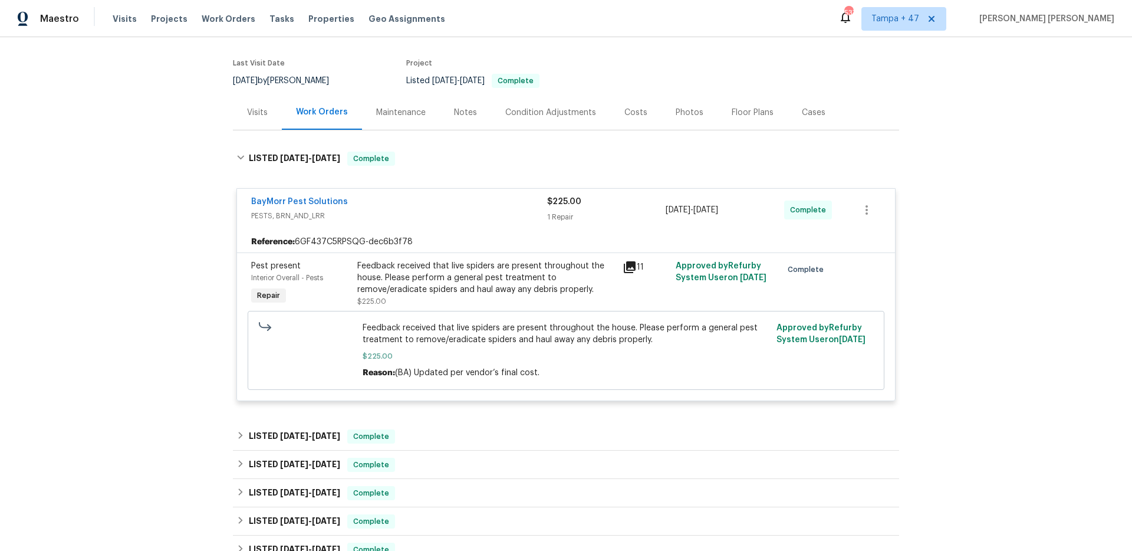
scroll to position [85, 0]
click at [216, 19] on span "Work Orders" at bounding box center [229, 19] width 54 height 12
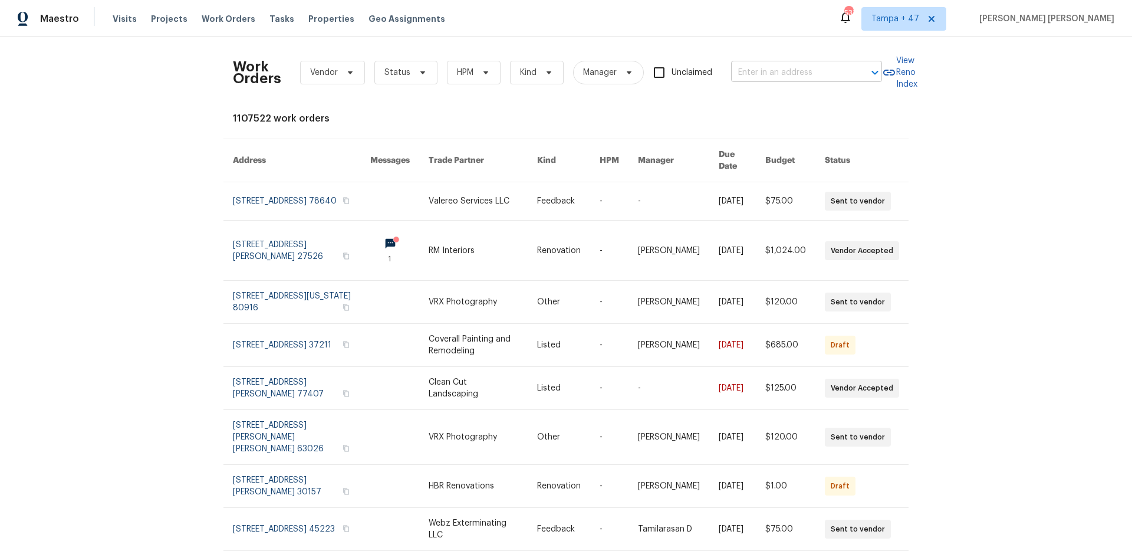
click at [762, 69] on input "text" at bounding box center [790, 73] width 118 height 18
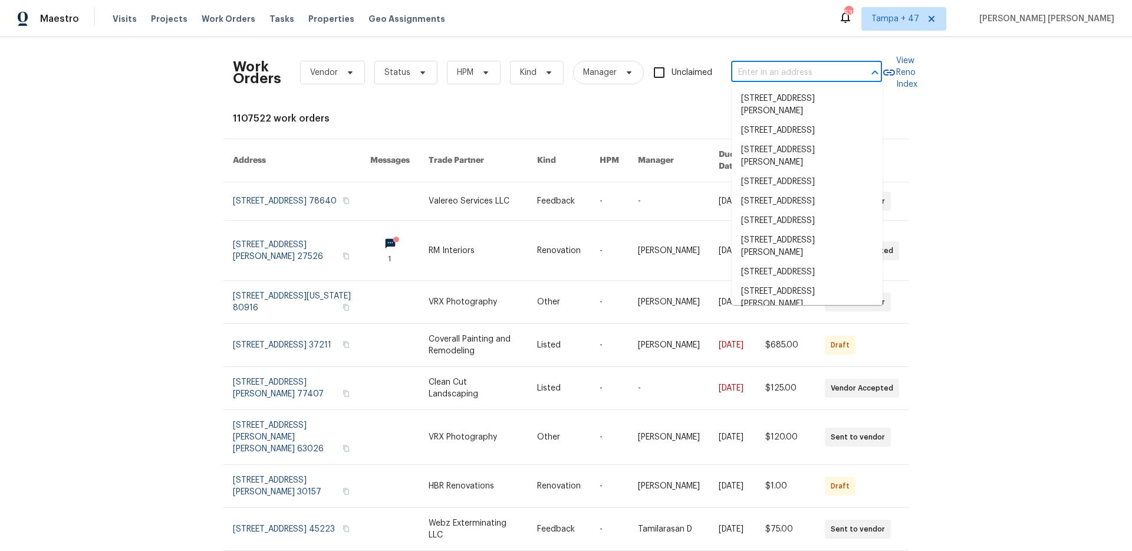
paste input "17 Main Ct, Liberty, MO 64068"
type input "17 Main Ct, Liberty, MO 64068"
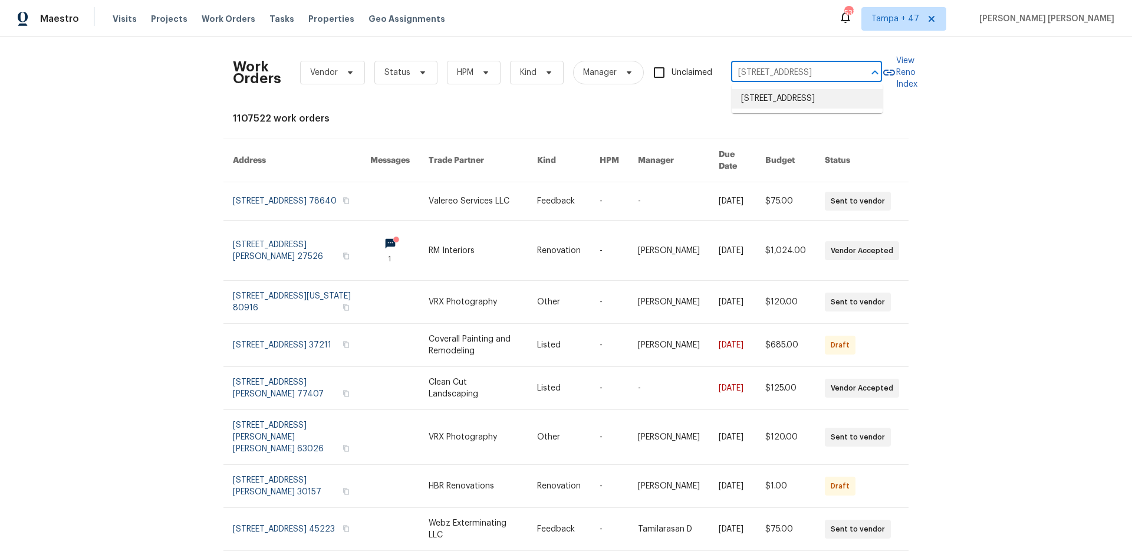
click at [765, 104] on li "17 Main Ct, Liberty, MO 64068" at bounding box center [807, 98] width 151 height 19
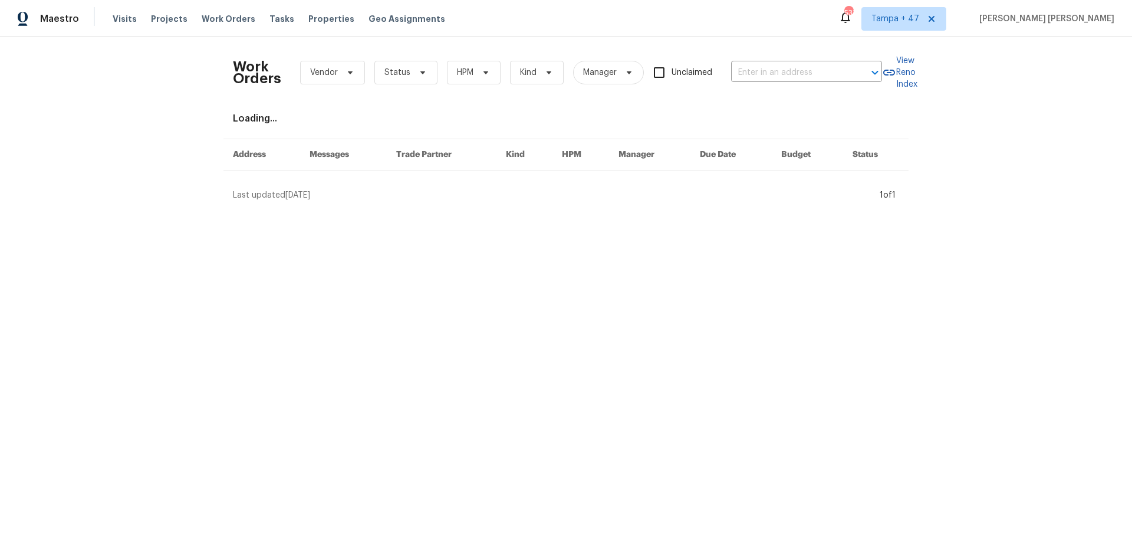
type input "17 Main Ct, Liberty, MO 64068"
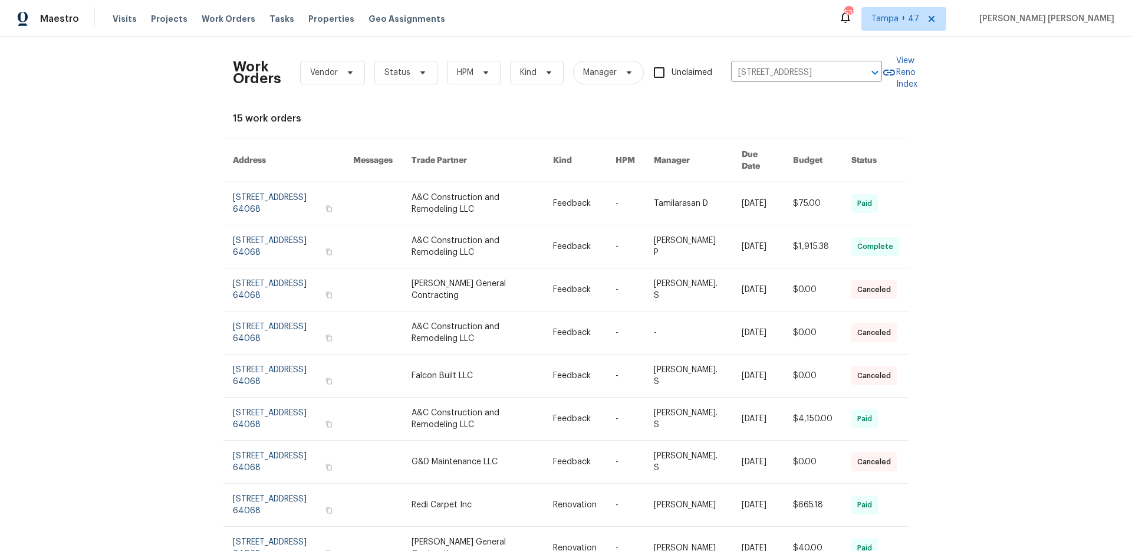
click at [693, 204] on link at bounding box center [698, 203] width 88 height 42
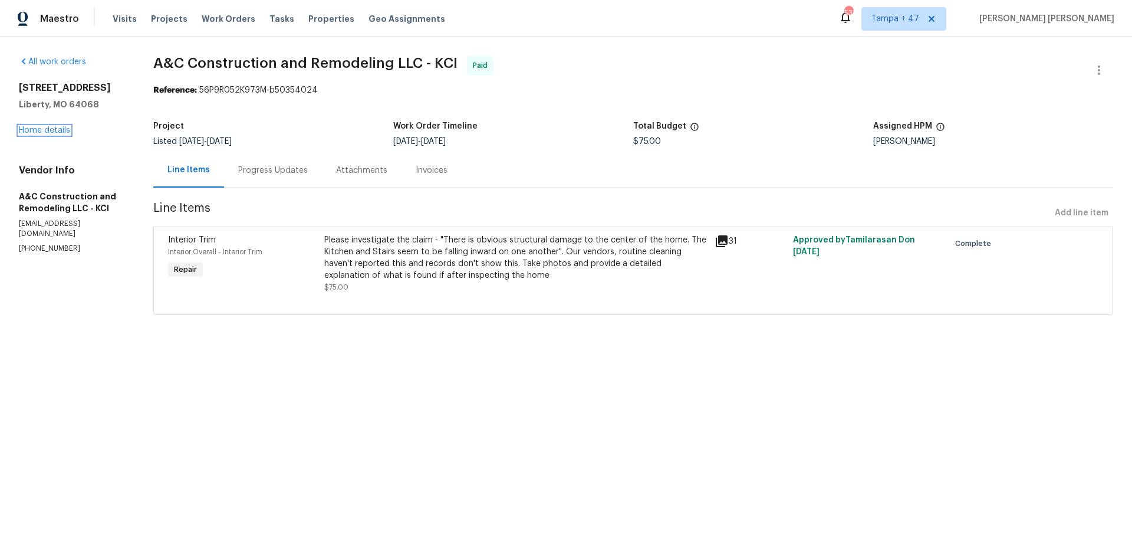
click at [60, 126] on link "Home details" at bounding box center [44, 130] width 51 height 8
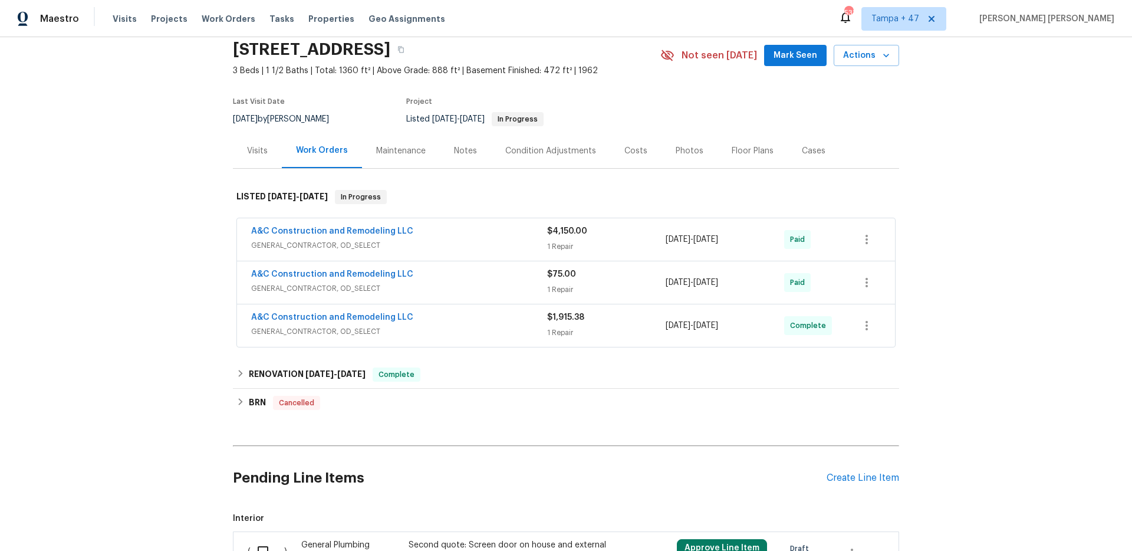
scroll to position [97, 0]
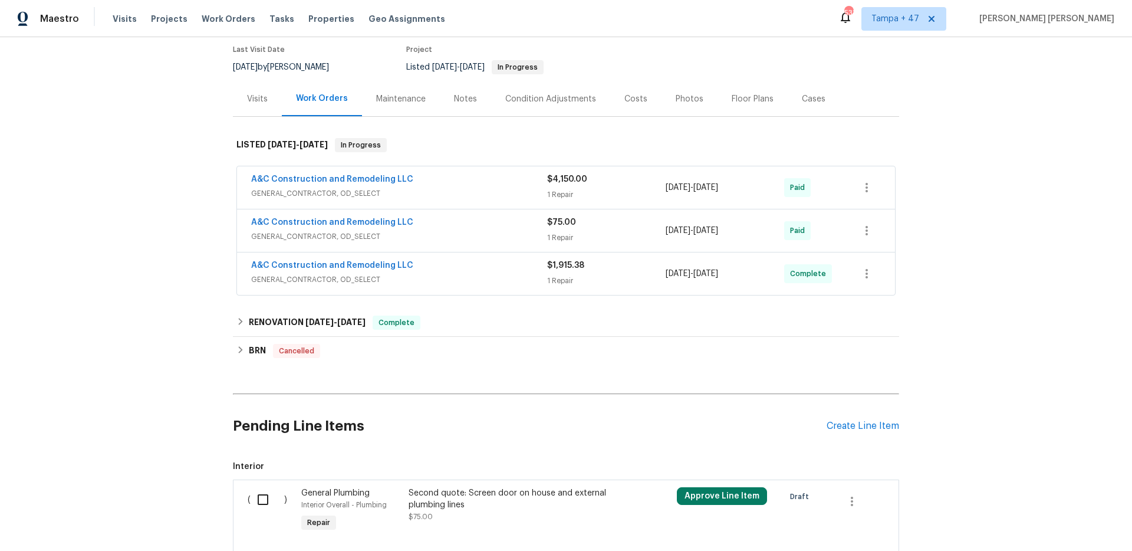
click at [455, 266] on div "A&C Construction and Remodeling LLC" at bounding box center [399, 266] width 296 height 14
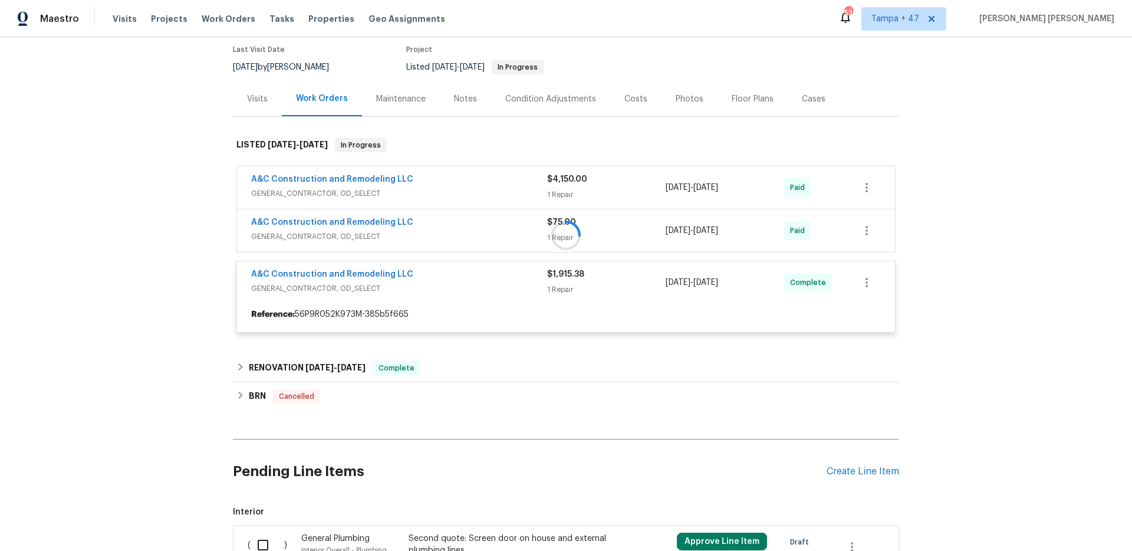
click at [485, 225] on div at bounding box center [566, 235] width 666 height 218
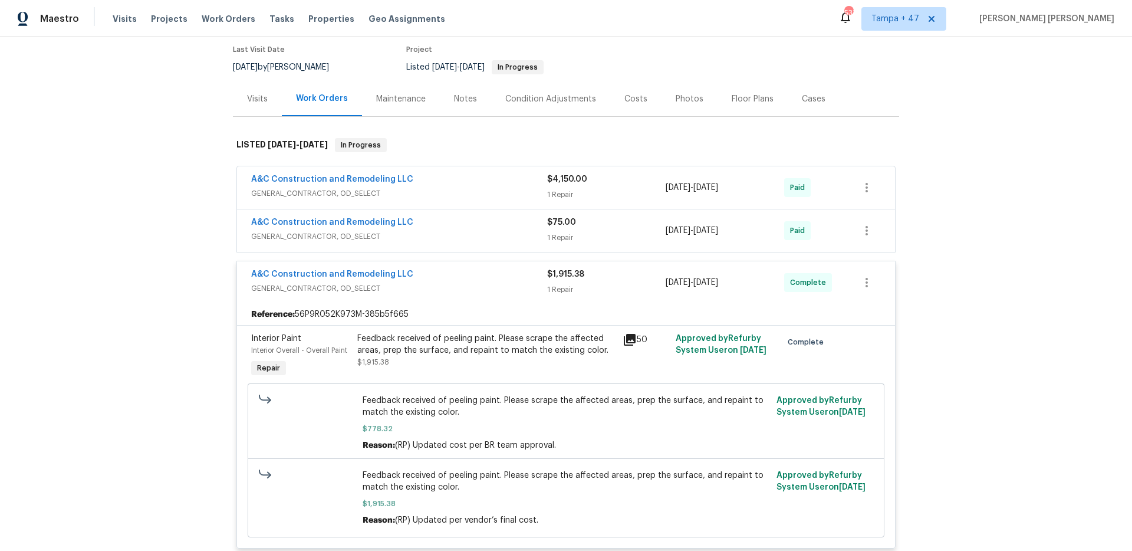
click at [485, 225] on div "A&C Construction and Remodeling LLC" at bounding box center [399, 223] width 296 height 14
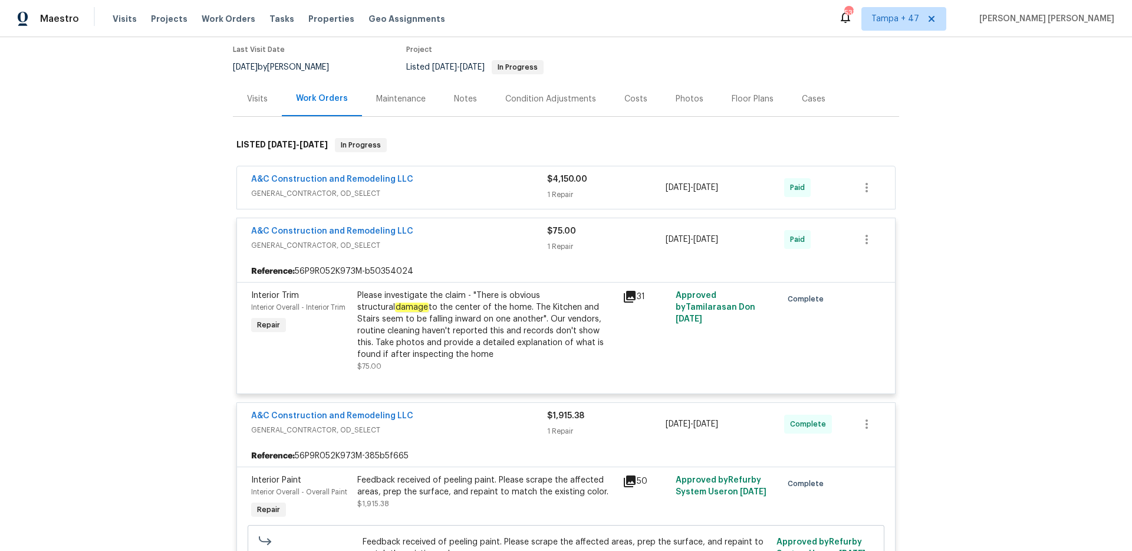
click at [500, 186] on div "A&C Construction and Remodeling LLC" at bounding box center [399, 180] width 296 height 14
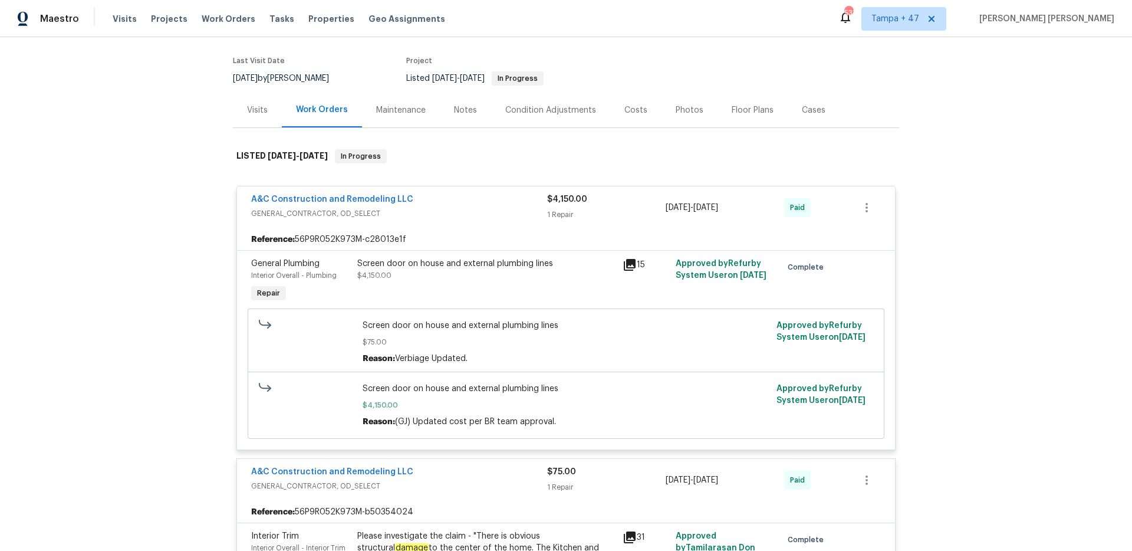
scroll to position [76, 0]
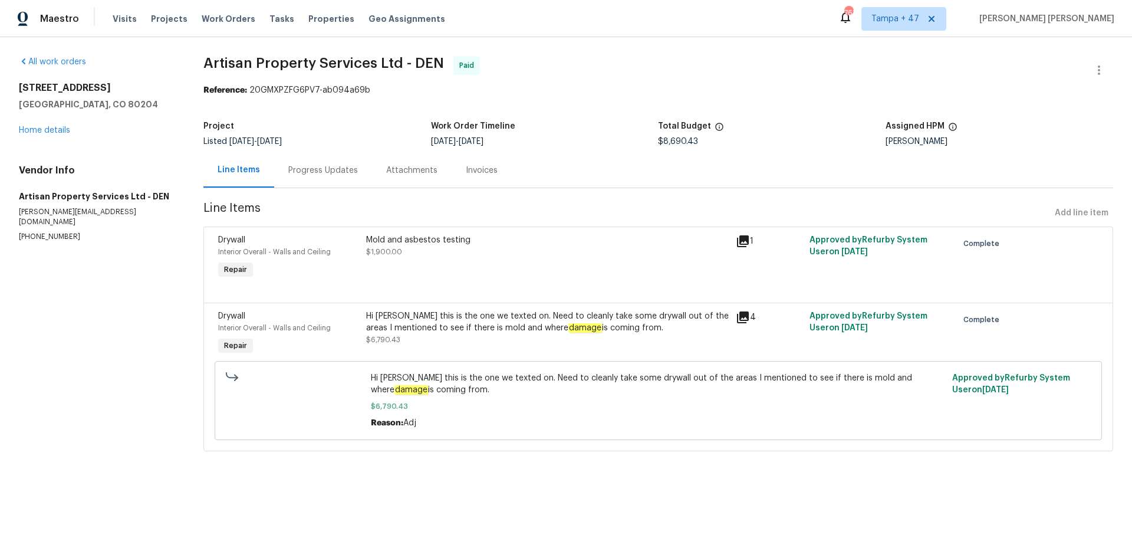
click at [327, 173] on div "Progress Updates" at bounding box center [323, 170] width 70 height 12
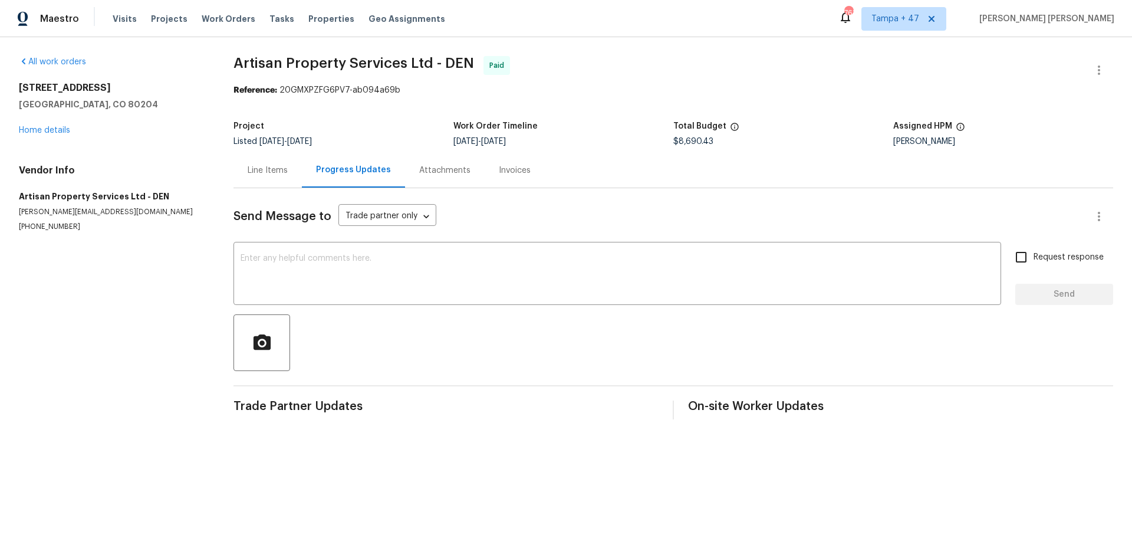
click at [279, 165] on div "Line Items" at bounding box center [268, 170] width 40 height 12
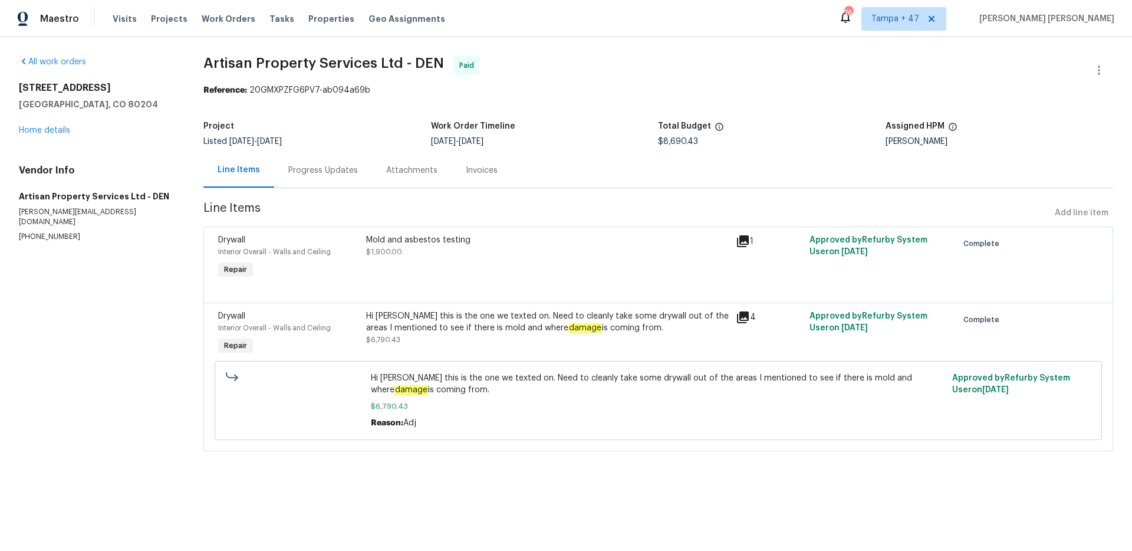
click at [474, 170] on div "Invoices" at bounding box center [482, 170] width 32 height 12
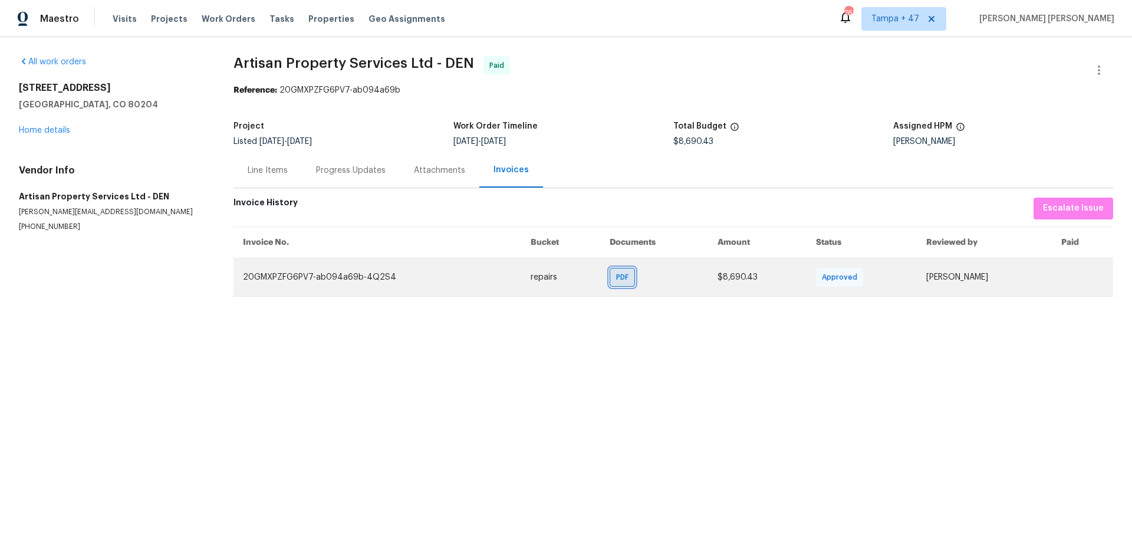
click at [610, 273] on div "PDF" at bounding box center [622, 277] width 25 height 19
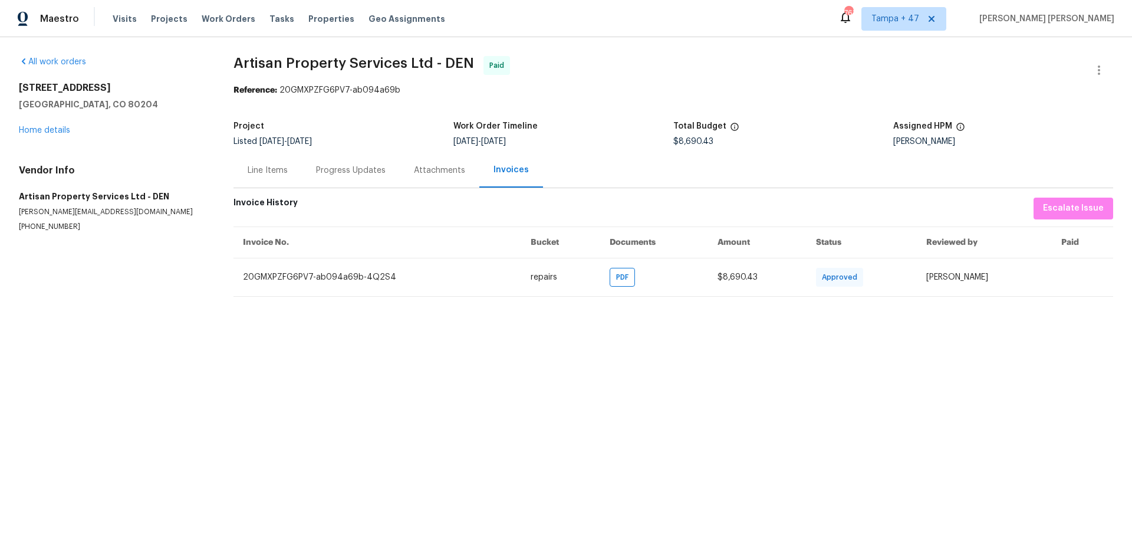
click at [261, 179] on div "Line Items" at bounding box center [267, 170] width 68 height 35
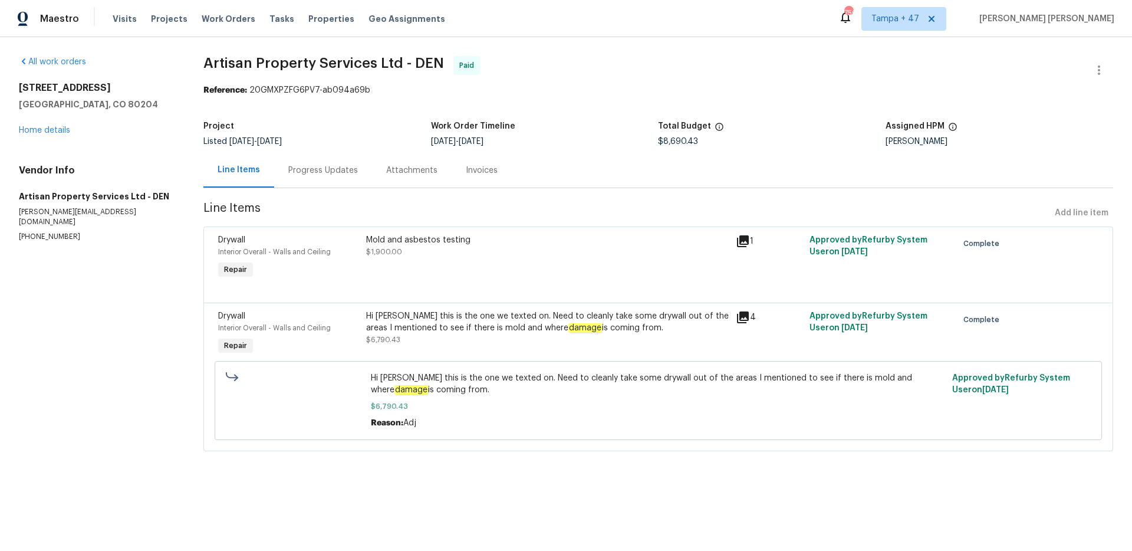
click at [333, 174] on div "Progress Updates" at bounding box center [323, 170] width 70 height 12
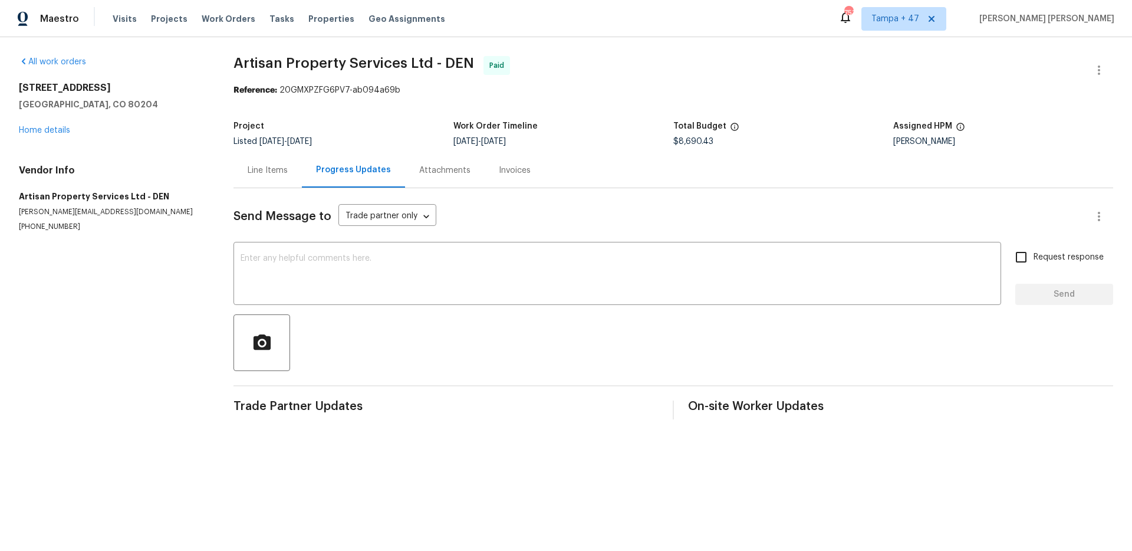
click at [261, 177] on div "Line Items" at bounding box center [267, 170] width 68 height 35
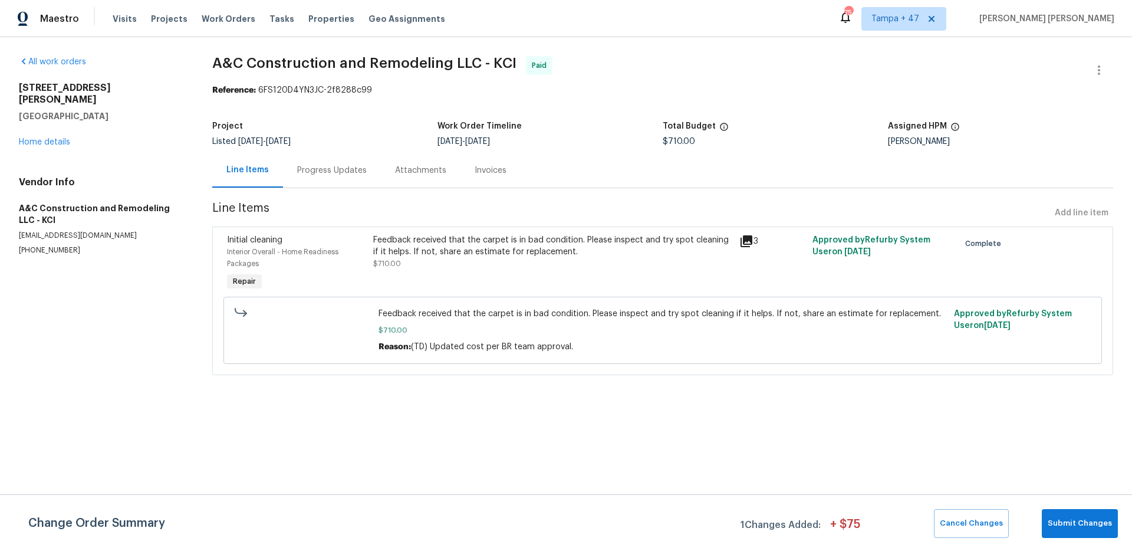
click at [347, 168] on div "Progress Updates" at bounding box center [332, 170] width 70 height 12
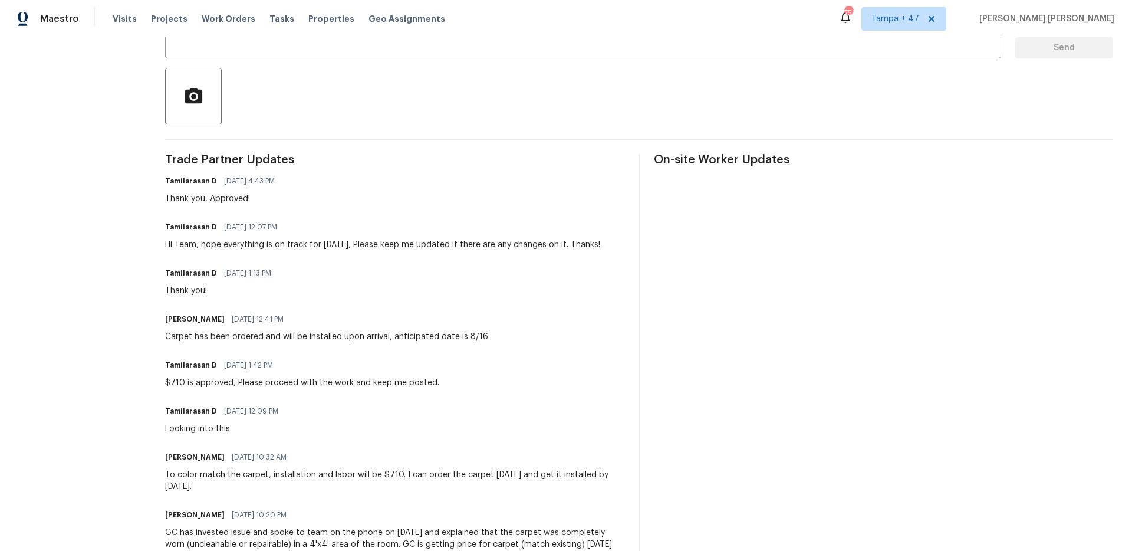
scroll to position [453, 0]
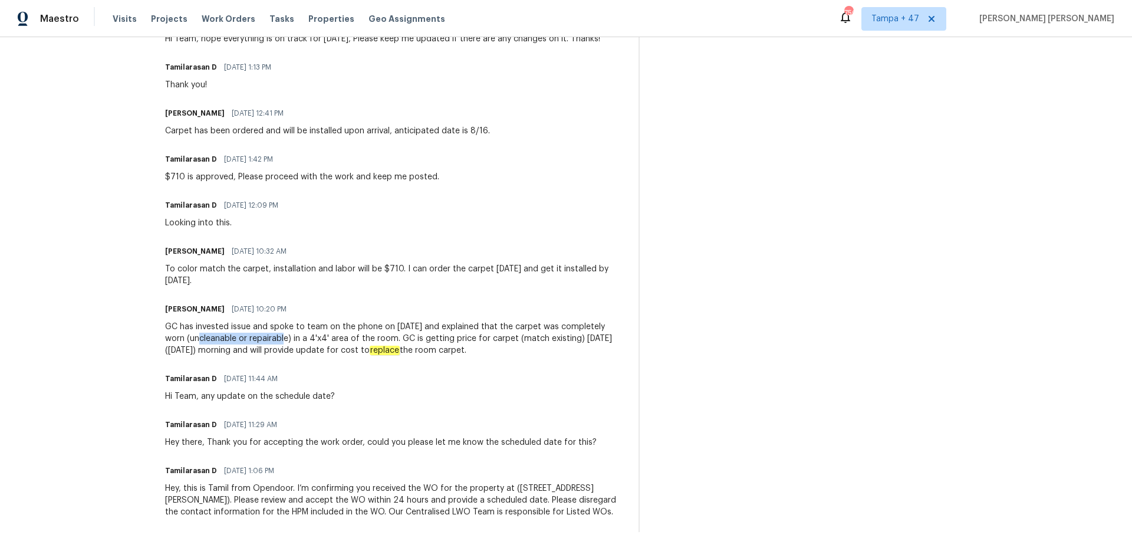
drag, startPoint x: 177, startPoint y: 337, endPoint x: 261, endPoint y: 337, distance: 83.7
click at [261, 337] on div "GC has invested issue and spoke to team on the phone on 8/8/25 and explained th…" at bounding box center [394, 338] width 459 height 35
drag, startPoint x: 555, startPoint y: 330, endPoint x: 612, endPoint y: 330, distance: 57.2
click at [612, 330] on div "GC has invested issue and spoke to team on the phone on 8/8/25 and explained th…" at bounding box center [394, 338] width 459 height 35
click at [603, 363] on div "Trade Partner Updates Tamilarasan D 08/18/2025 4:43 PM Thank you, Approved! Tam…" at bounding box center [394, 240] width 459 height 584
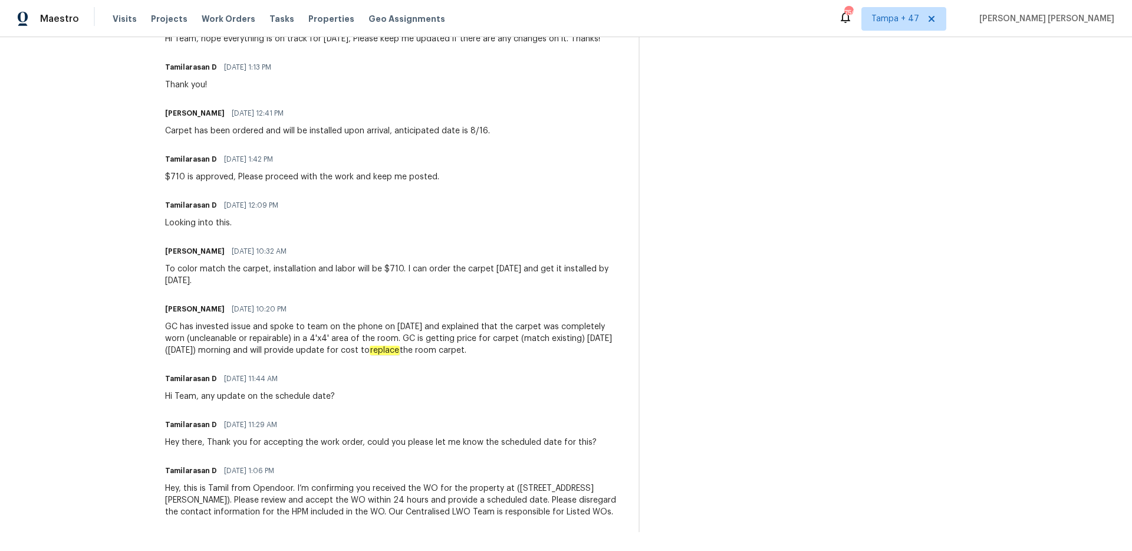
scroll to position [0, 0]
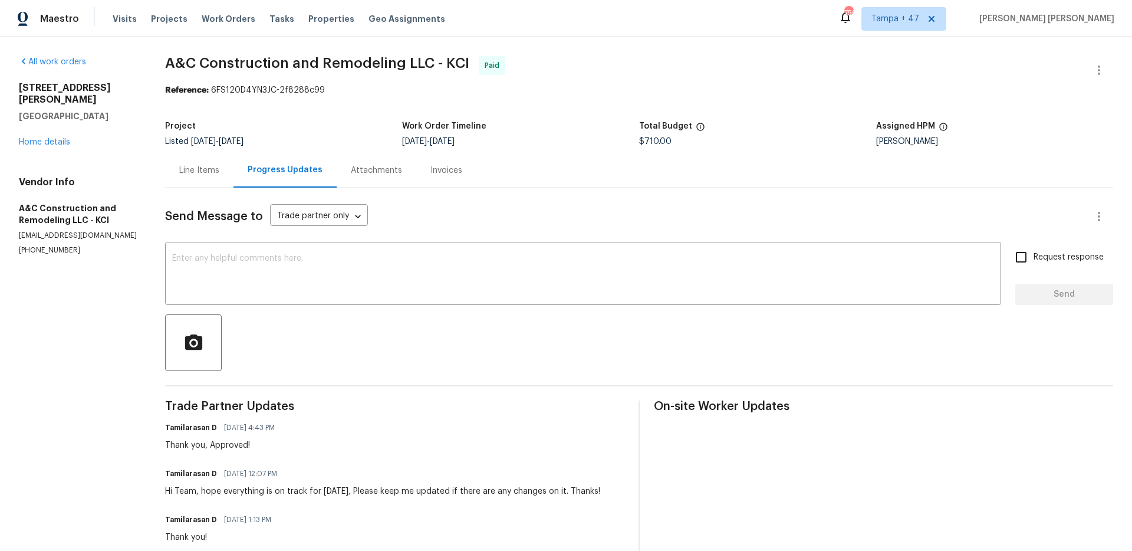
click at [192, 182] on div "Line Items" at bounding box center [199, 170] width 68 height 35
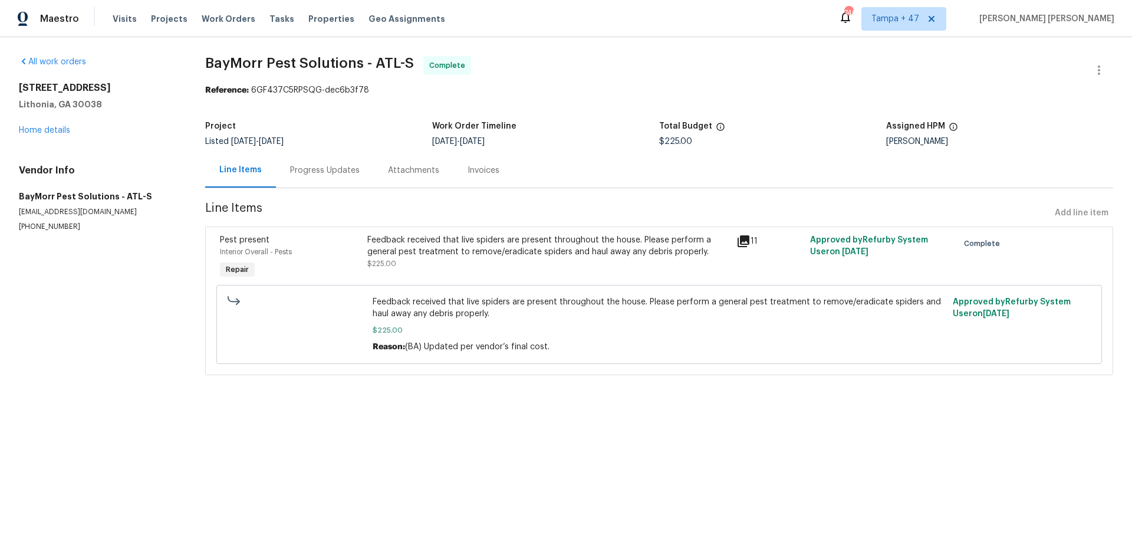
click at [339, 172] on div "Progress Updates" at bounding box center [325, 170] width 70 height 12
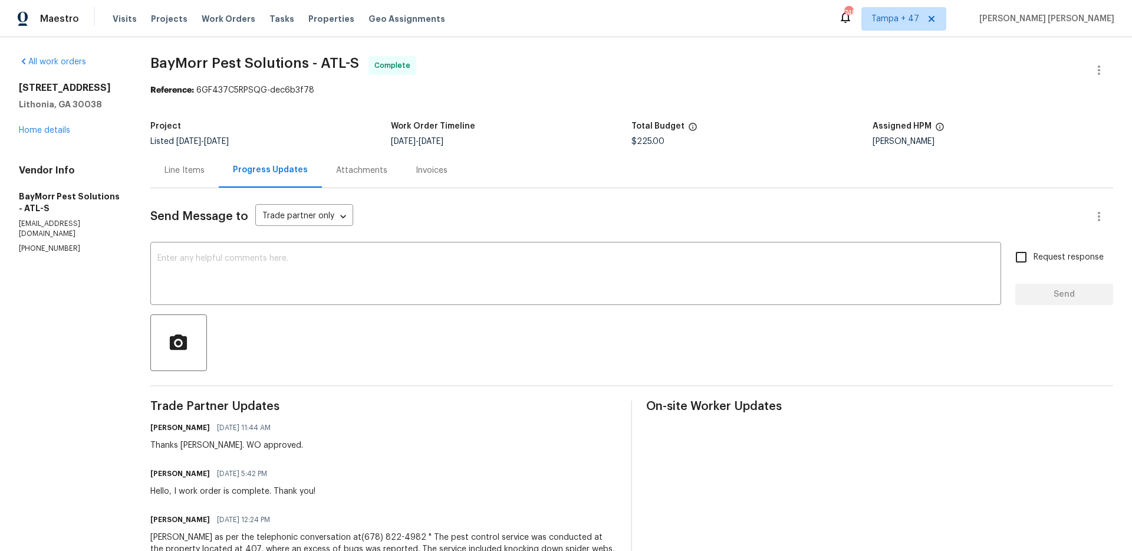
click at [182, 162] on div "Line Items" at bounding box center [184, 170] width 68 height 35
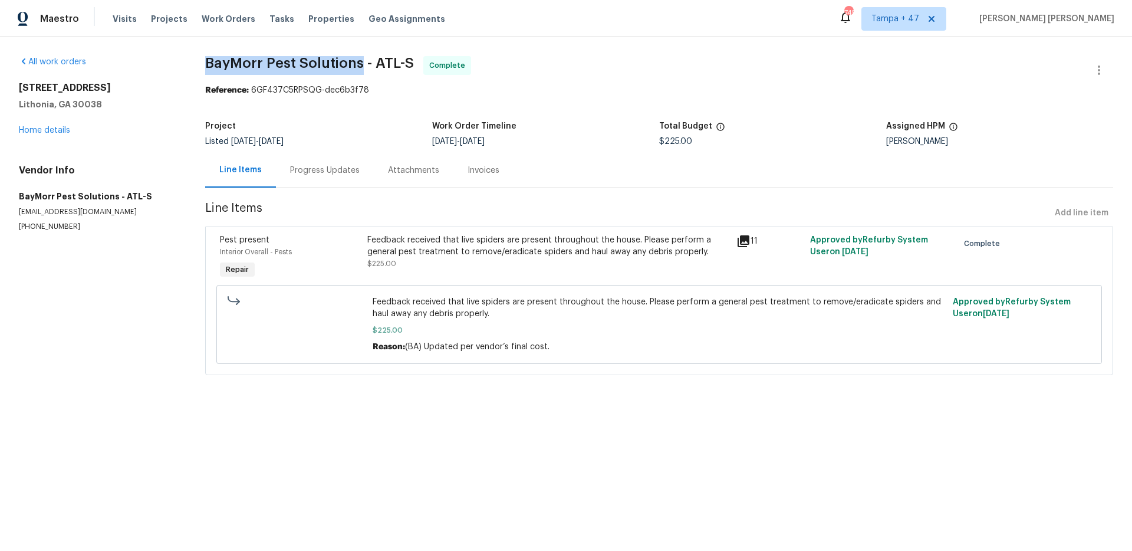
drag, startPoint x: 208, startPoint y: 64, endPoint x: 359, endPoint y: 70, distance: 151.6
click at [359, 70] on span "BayMorr Pest Solutions - ATL-S Complete" at bounding box center [645, 70] width 880 height 28
copy span "BayMorr Pest Solutions"
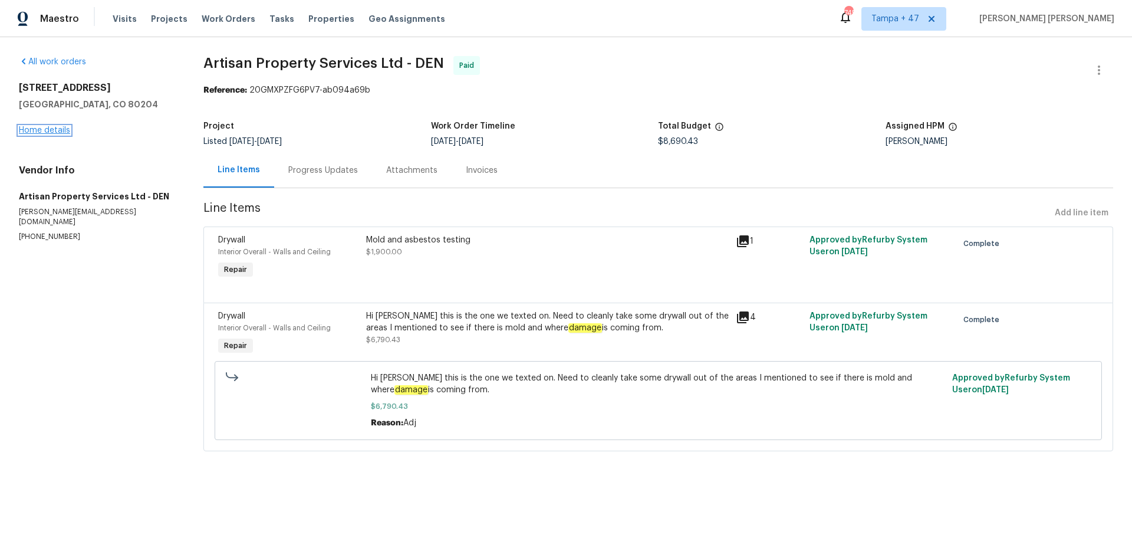
click at [52, 130] on link "Home details" at bounding box center [44, 130] width 51 height 8
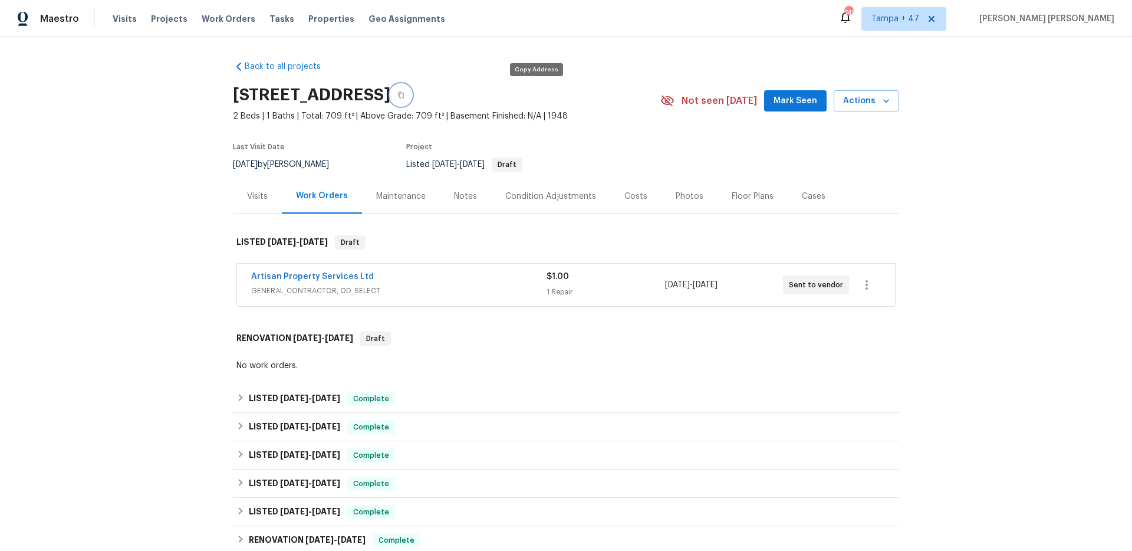
click at [404, 94] on icon "button" at bounding box center [400, 94] width 7 height 7
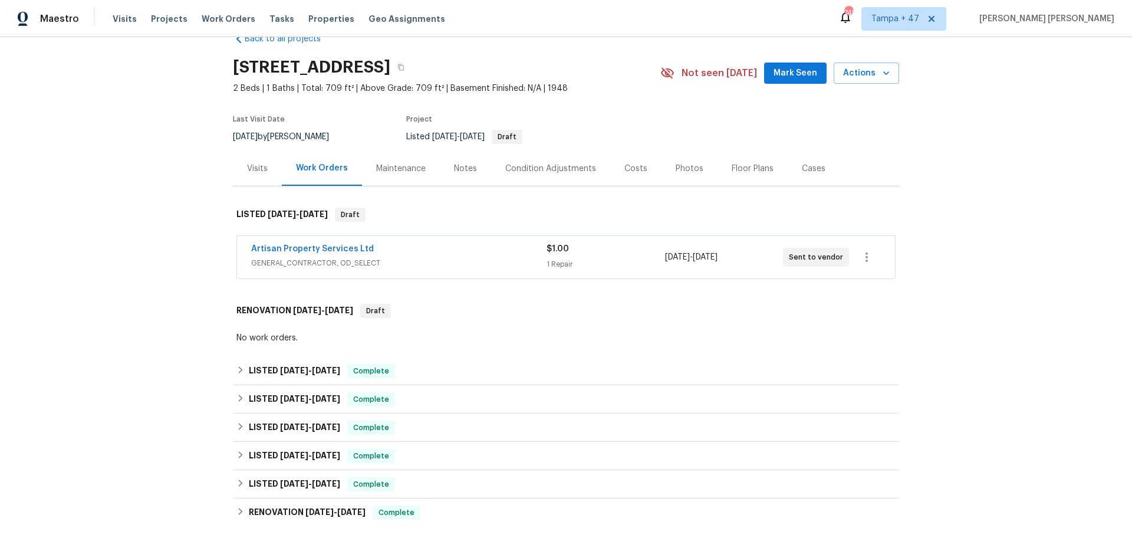
scroll to position [27, 0]
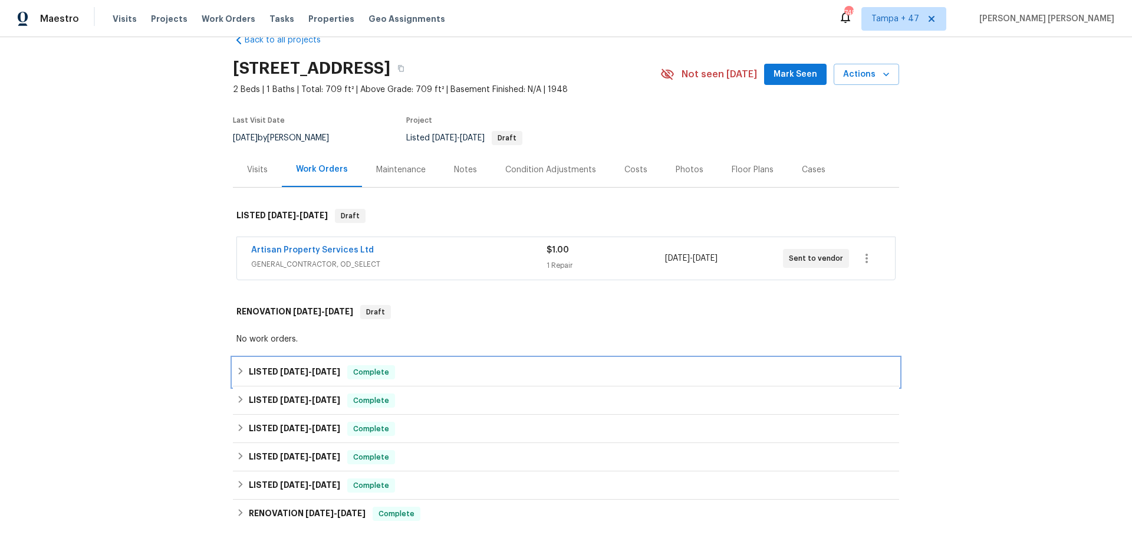
click at [407, 373] on div "LISTED [DATE] - [DATE] Complete" at bounding box center [565, 372] width 659 height 14
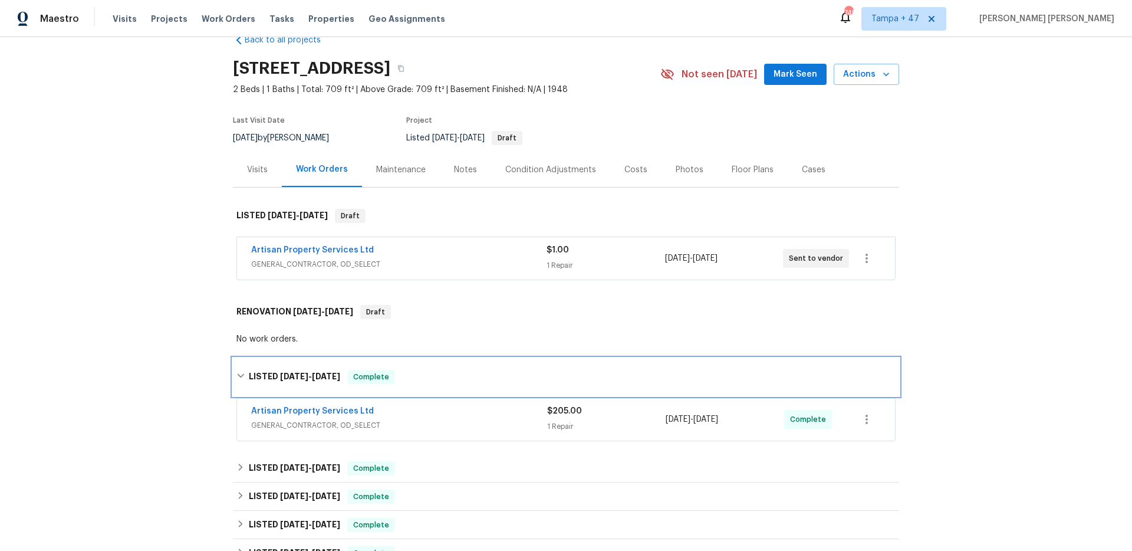
scroll to position [137, 0]
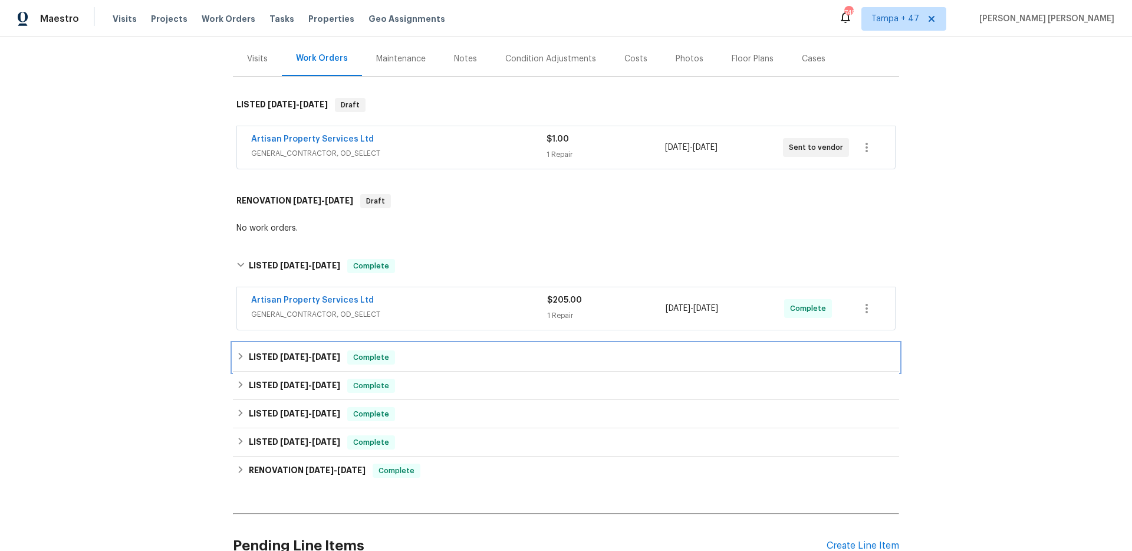
click at [452, 359] on div "LISTED [DATE] - [DATE] Complete" at bounding box center [565, 357] width 659 height 14
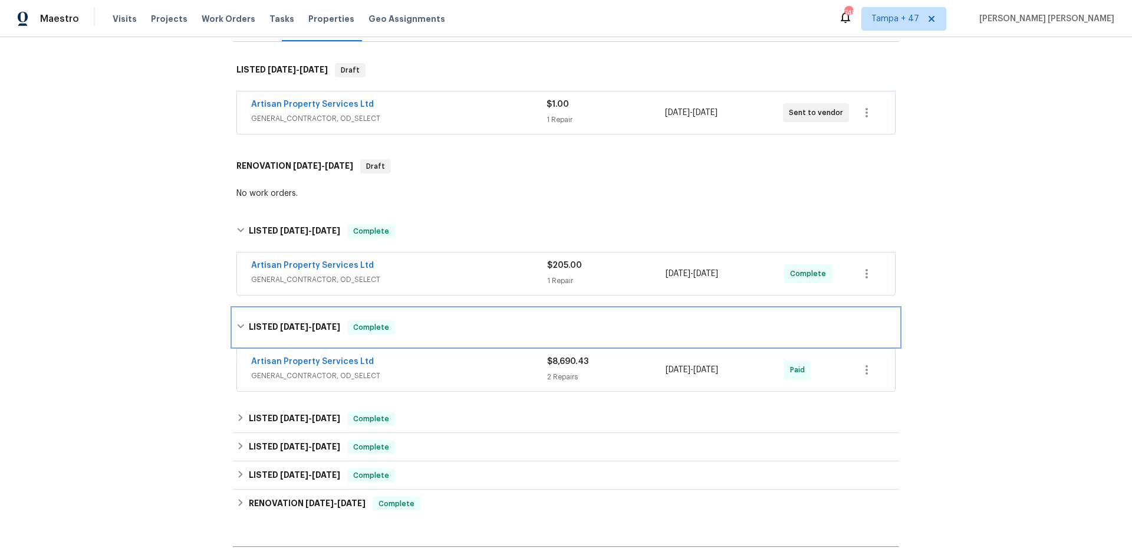
scroll to position [185, 0]
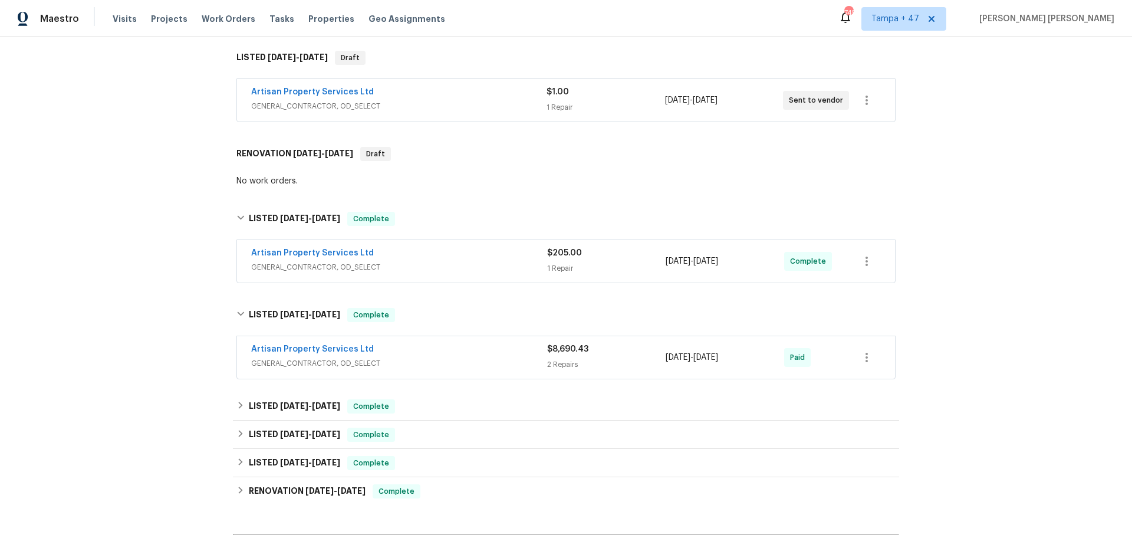
click at [475, 362] on span "GENERAL_CONTRACTOR, OD_SELECT" at bounding box center [399, 363] width 296 height 12
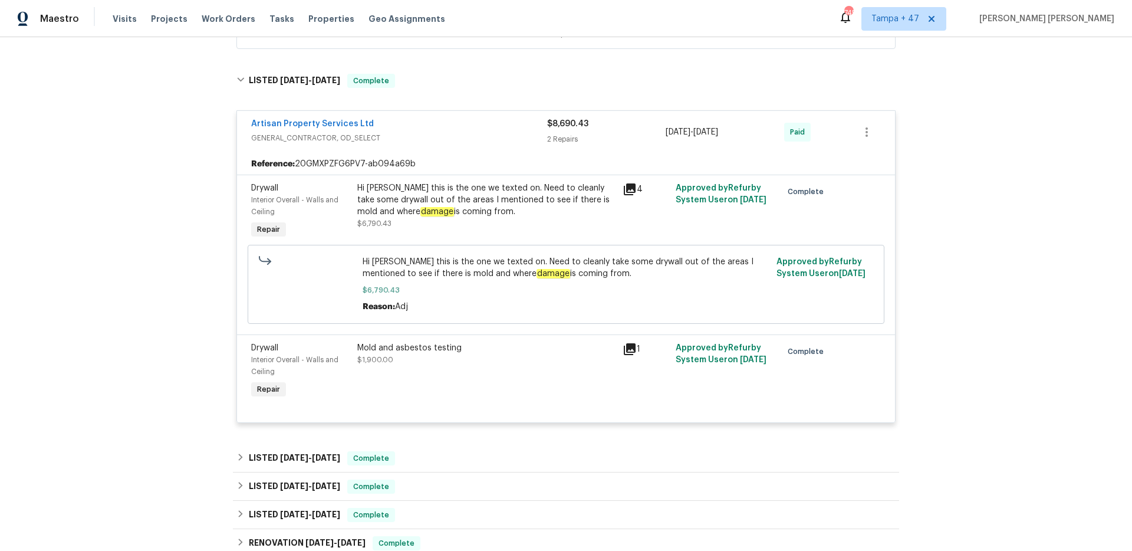
scroll to position [389, 0]
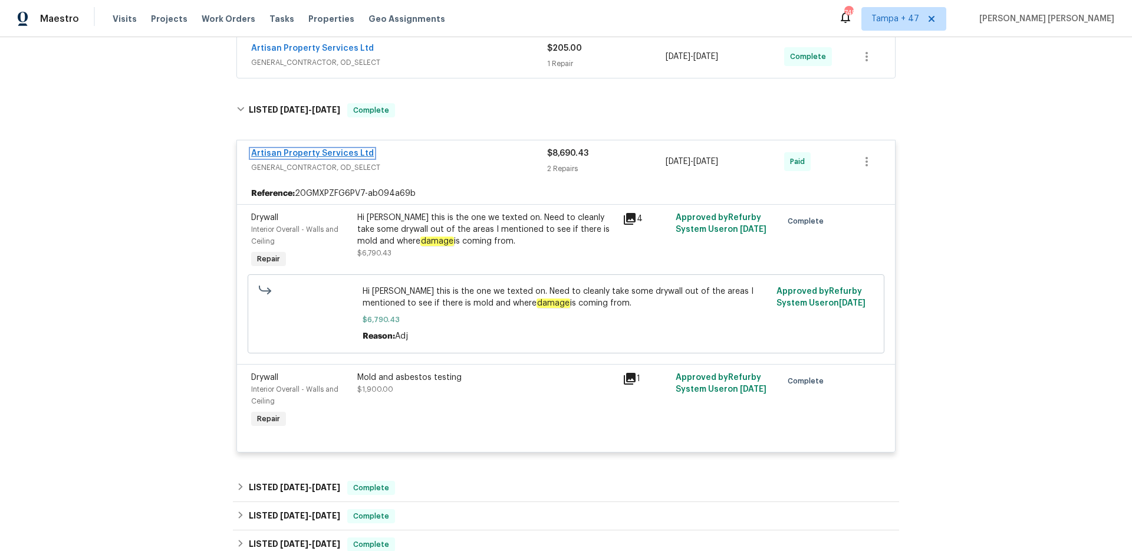
click at [344, 153] on link "Artisan Property Services Ltd" at bounding box center [312, 153] width 123 height 8
